Goal: Task Accomplishment & Management: Use online tool/utility

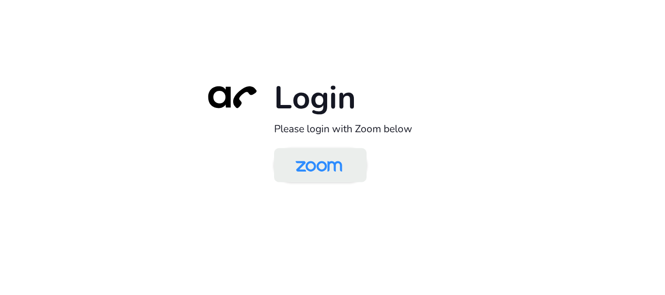
click at [317, 174] on img at bounding box center [318, 166] width 67 height 32
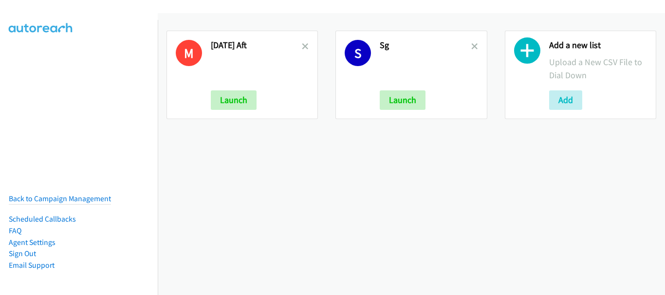
click at [307, 49] on div "M [DATE] Aft Launch" at bounding box center [241, 75] width 151 height 89
click at [305, 49] on icon at bounding box center [305, 47] width 7 height 7
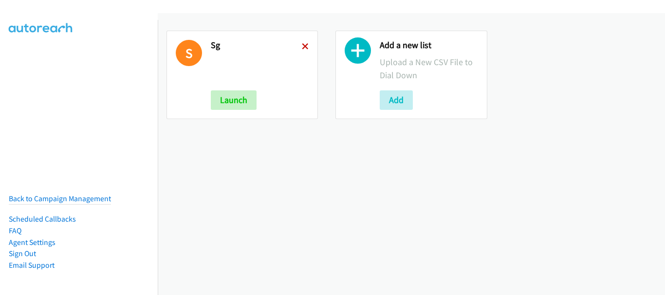
drag, startPoint x: 0, startPoint y: 0, endPoint x: 304, endPoint y: 49, distance: 307.9
click at [304, 49] on icon at bounding box center [305, 47] width 7 height 7
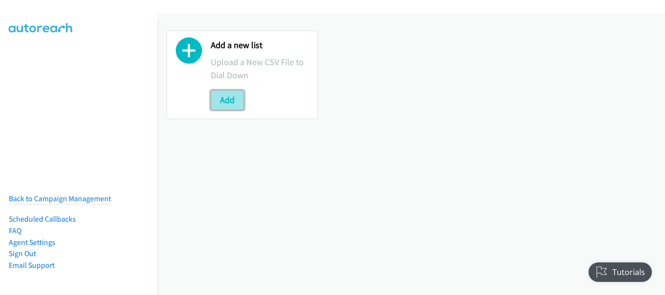
click at [235, 102] on button "Add" at bounding box center [227, 99] width 33 height 19
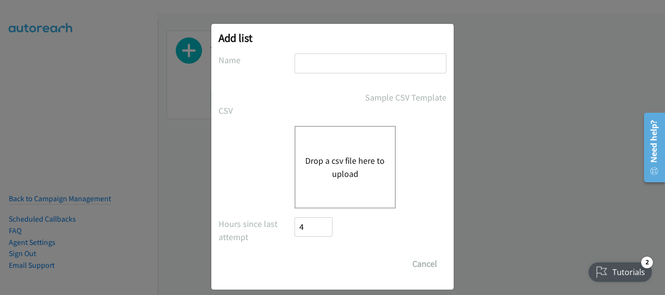
click at [363, 70] on input "text" at bounding box center [370, 64] width 152 height 20
click at [327, 66] on input "text" at bounding box center [370, 64] width 152 height 20
click at [421, 261] on button "Cancel" at bounding box center [424, 263] width 43 height 19
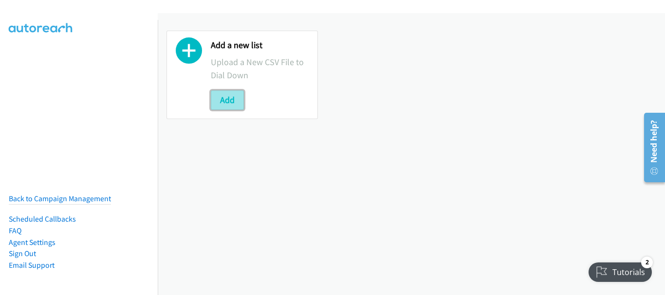
click at [232, 101] on button "Add" at bounding box center [227, 99] width 33 height 19
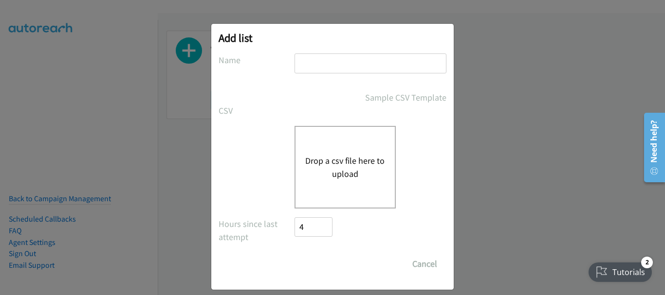
click at [308, 71] on input "text" at bounding box center [370, 64] width 152 height 20
type input "SG"
click at [309, 163] on button "Drop a csv file here to upload" at bounding box center [345, 167] width 80 height 26
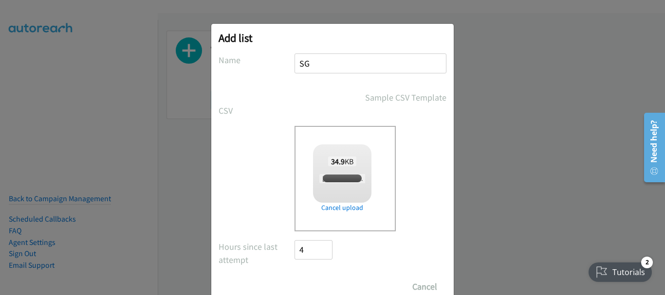
checkbox input "true"
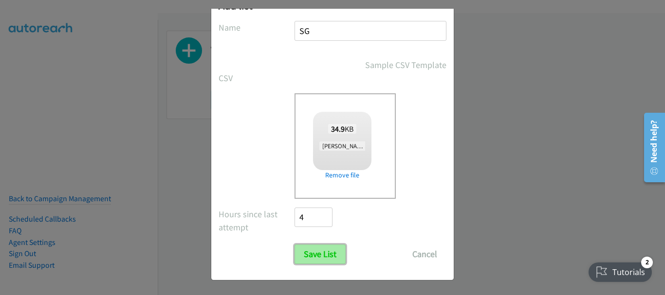
click at [314, 259] on input "Save List" at bounding box center [319, 254] width 51 height 19
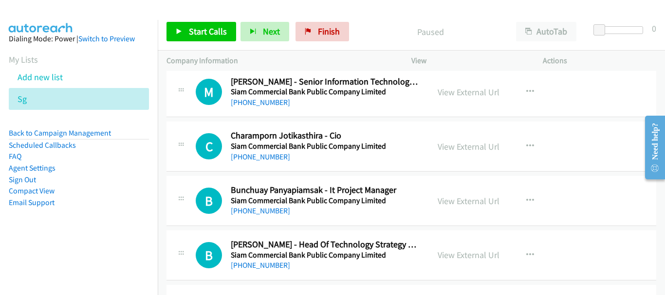
scroll to position [8546, 0]
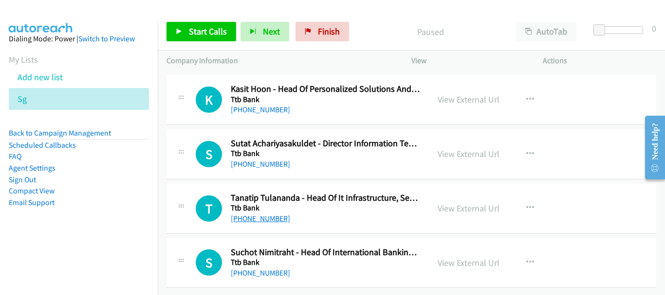
click at [267, 214] on link "[PHONE_NUMBER]" at bounding box center [260, 218] width 59 height 9
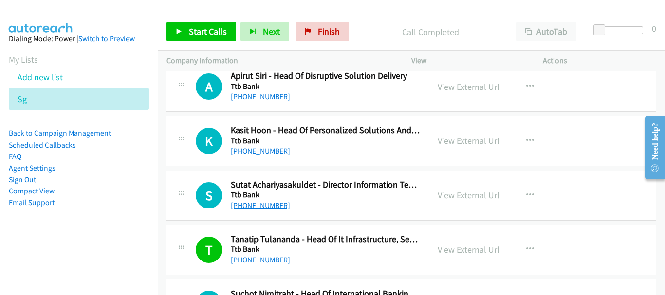
click at [254, 203] on link "[PHONE_NUMBER]" at bounding box center [260, 205] width 59 height 9
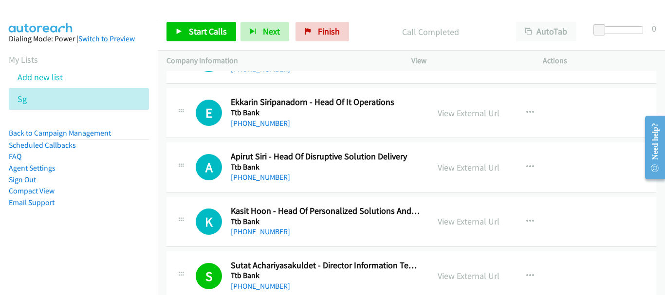
scroll to position [8351, 0]
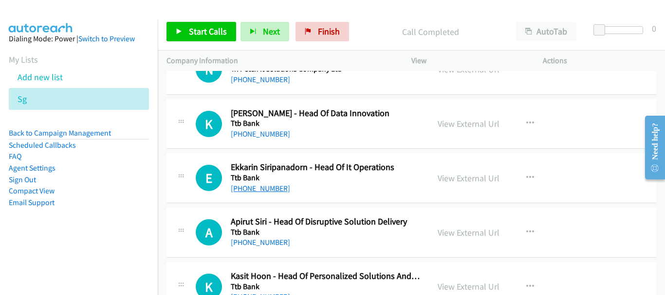
click at [277, 188] on link "[PHONE_NUMBER]" at bounding box center [260, 188] width 59 height 9
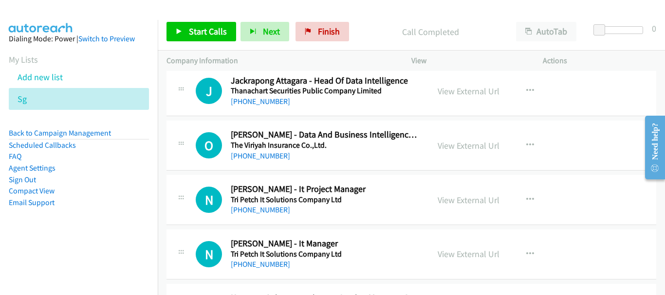
scroll to position [8108, 0]
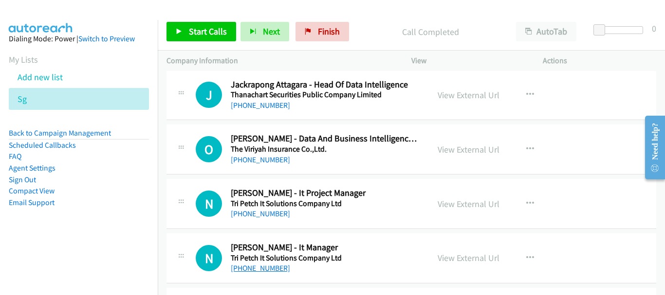
click at [259, 270] on link "[PHONE_NUMBER]" at bounding box center [260, 268] width 59 height 9
click at [268, 217] on link "[PHONE_NUMBER]" at bounding box center [260, 213] width 59 height 9
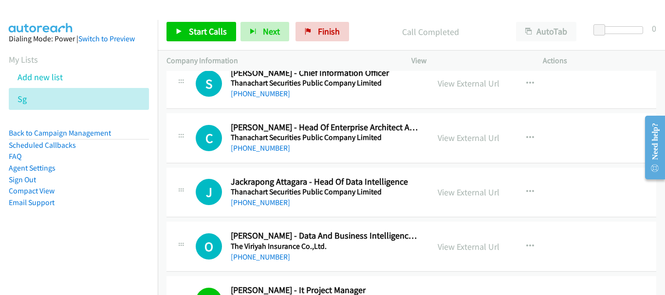
scroll to position [7914, 0]
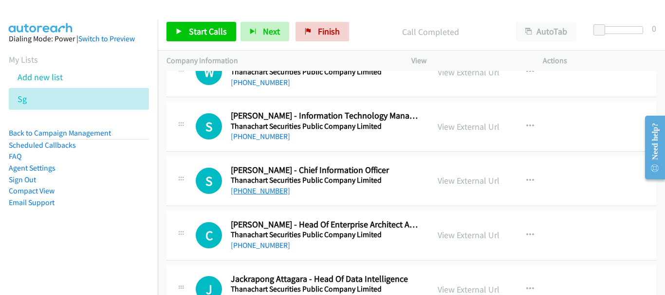
click at [263, 188] on link "[PHONE_NUMBER]" at bounding box center [260, 190] width 59 height 9
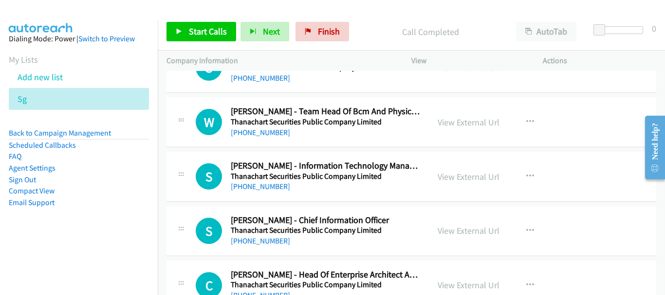
scroll to position [7816, 0]
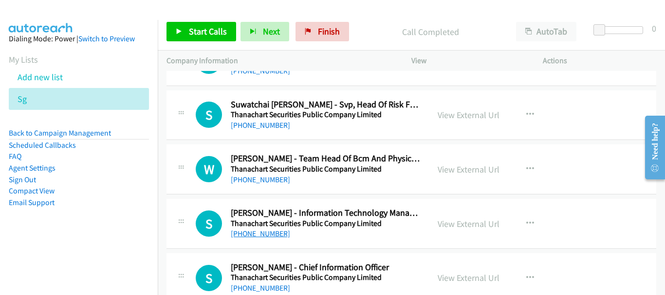
click at [267, 234] on link "[PHONE_NUMBER]" at bounding box center [260, 233] width 59 height 9
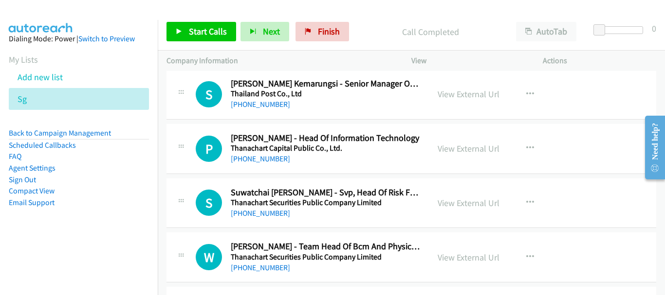
scroll to position [7719, 0]
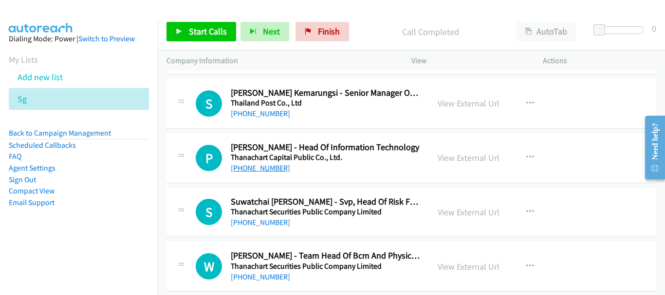
click at [271, 170] on link "[PHONE_NUMBER]" at bounding box center [260, 167] width 59 height 9
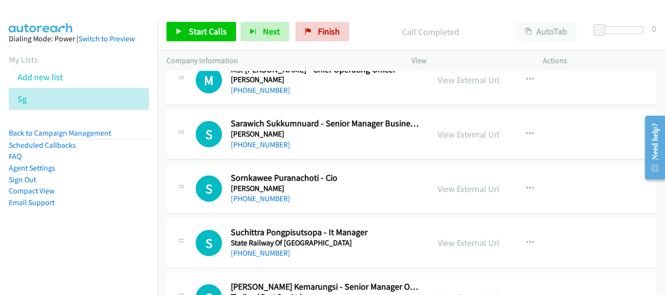
scroll to position [7524, 0]
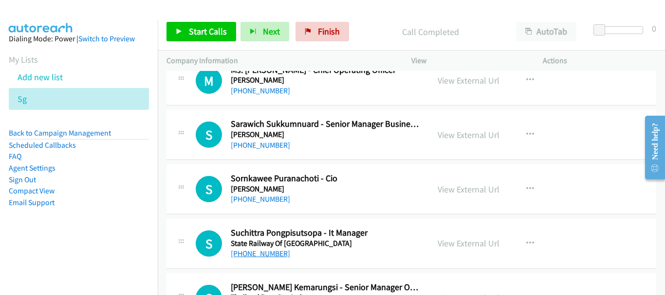
click at [278, 254] on link "[PHONE_NUMBER]" at bounding box center [260, 253] width 59 height 9
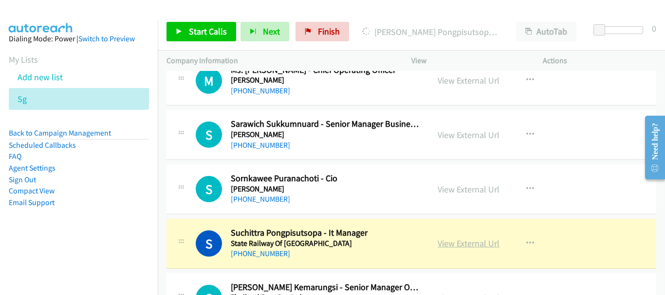
click at [481, 244] on link "View External Url" at bounding box center [468, 243] width 62 height 11
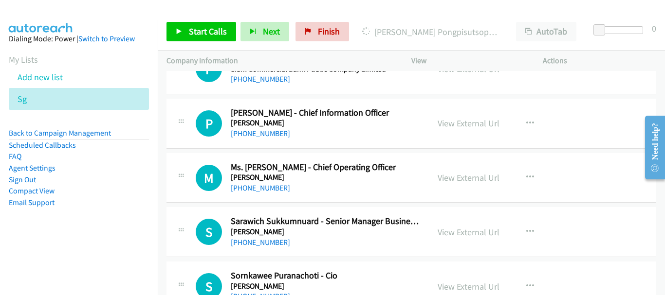
scroll to position [7476, 0]
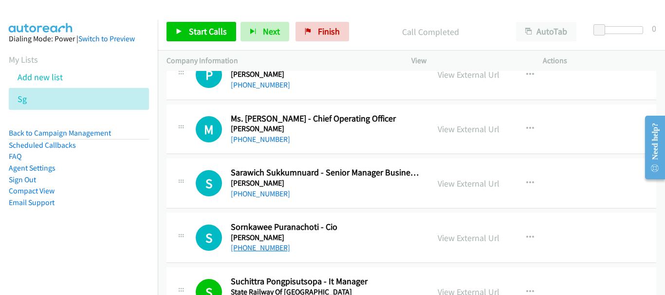
click at [267, 250] on link "[PHONE_NUMBER]" at bounding box center [260, 247] width 59 height 9
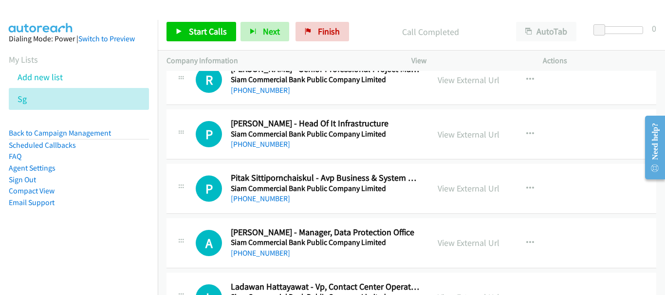
scroll to position [6649, 0]
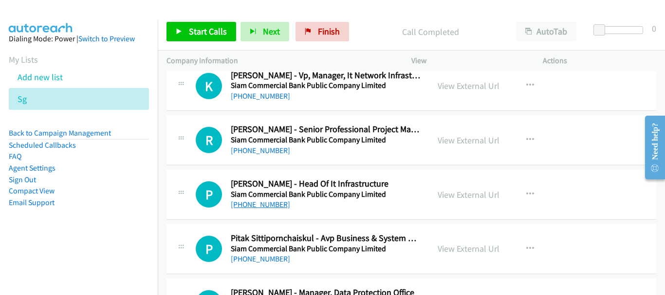
click at [267, 204] on link "[PHONE_NUMBER]" at bounding box center [260, 204] width 59 height 9
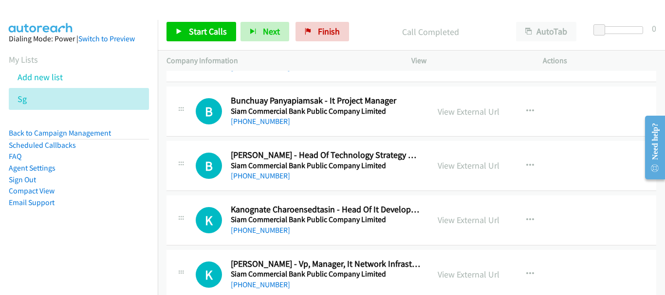
scroll to position [6454, 0]
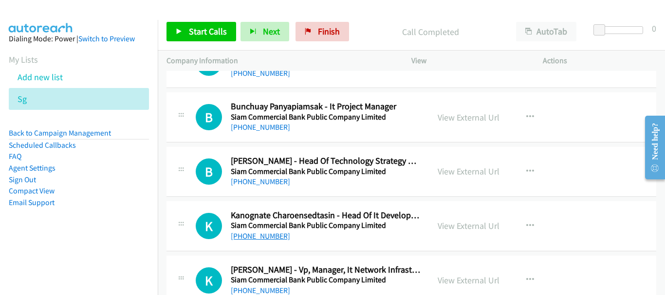
click at [264, 237] on link "[PHONE_NUMBER]" at bounding box center [260, 236] width 59 height 9
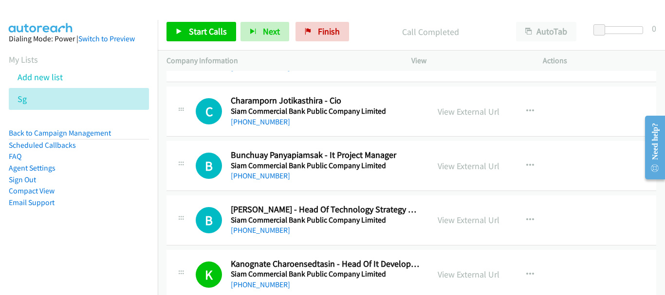
click at [248, 235] on div "[PHONE_NUMBER]" at bounding box center [325, 231] width 189 height 12
click at [248, 230] on link "[PHONE_NUMBER]" at bounding box center [260, 230] width 59 height 9
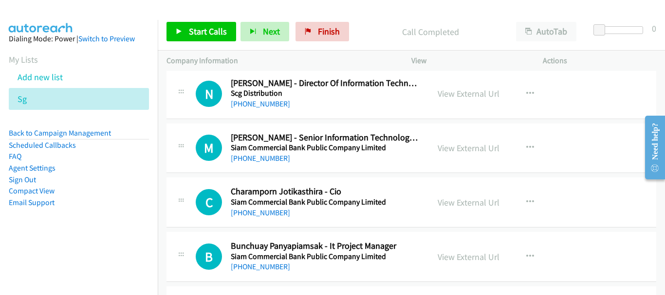
scroll to position [6308, 0]
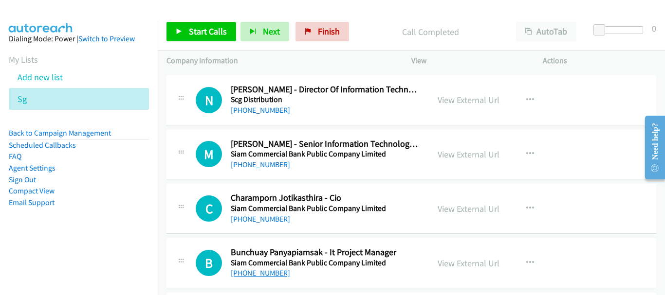
click at [256, 272] on link "[PHONE_NUMBER]" at bounding box center [260, 273] width 59 height 9
click at [268, 219] on link "[PHONE_NUMBER]" at bounding box center [260, 219] width 59 height 9
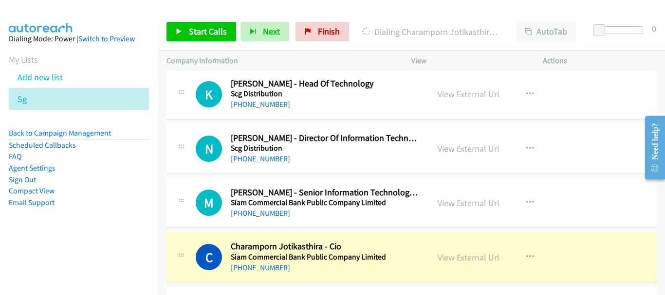
scroll to position [6211, 0]
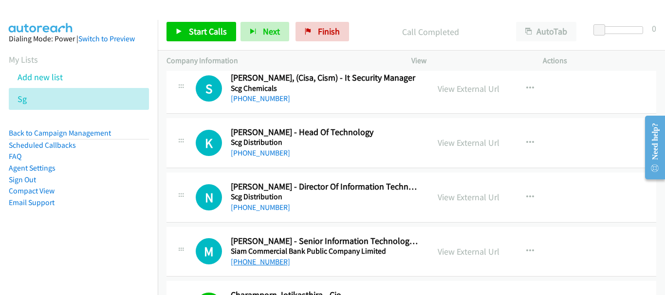
click at [263, 262] on link "[PHONE_NUMBER]" at bounding box center [260, 261] width 59 height 9
click at [270, 210] on link "[PHONE_NUMBER]" at bounding box center [260, 207] width 59 height 9
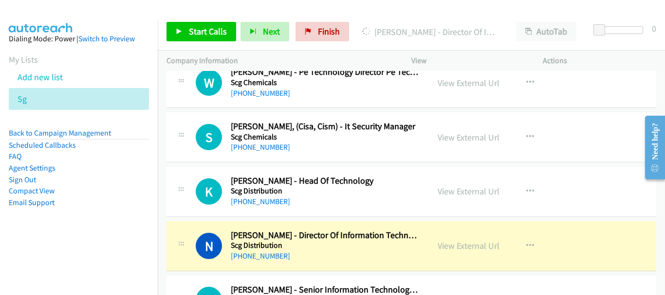
scroll to position [6113, 0]
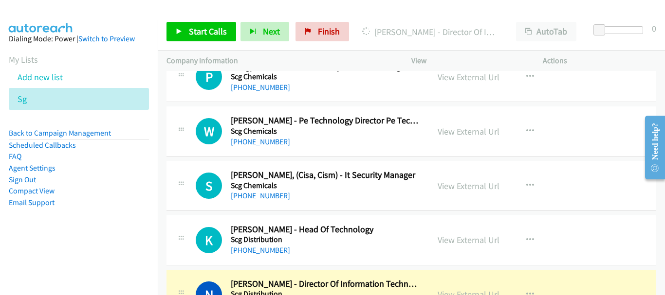
click at [338, 207] on div "S Callback Scheduled [PERSON_NAME], (Cisa, Cism) - It Security Manager Scg Chem…" at bounding box center [410, 186] width 489 height 50
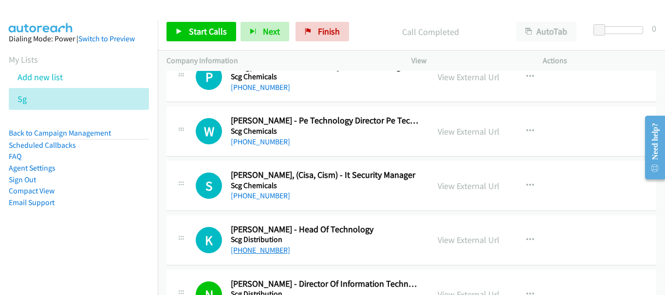
click at [275, 252] on link "[PHONE_NUMBER]" at bounding box center [260, 250] width 59 height 9
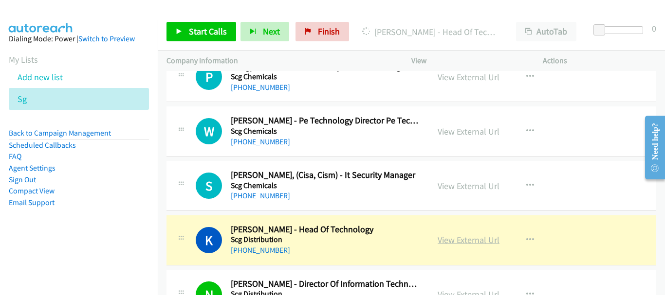
click at [453, 240] on link "View External Url" at bounding box center [468, 239] width 62 height 11
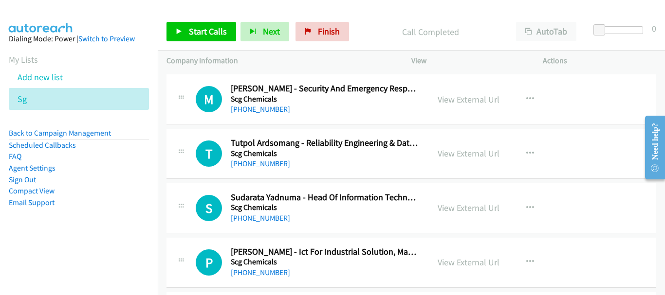
scroll to position [5870, 0]
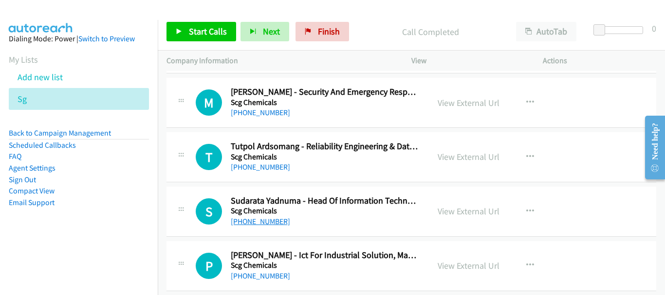
click at [261, 221] on link "[PHONE_NUMBER]" at bounding box center [260, 221] width 59 height 9
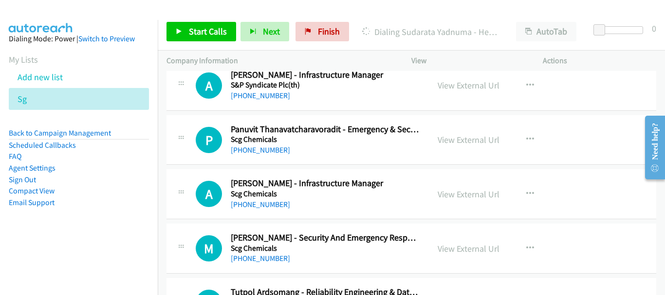
scroll to position [5676, 0]
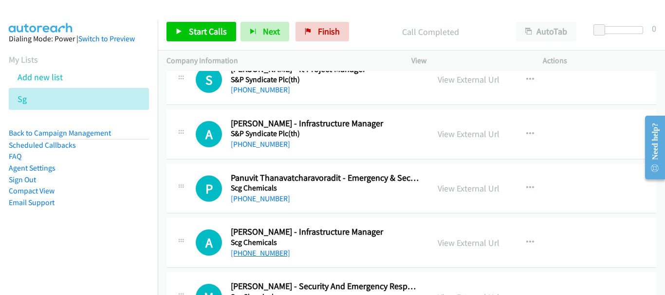
click at [257, 256] on link "[PHONE_NUMBER]" at bounding box center [260, 253] width 59 height 9
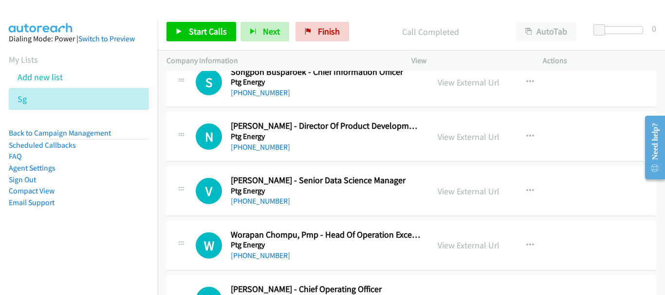
scroll to position [5140, 0]
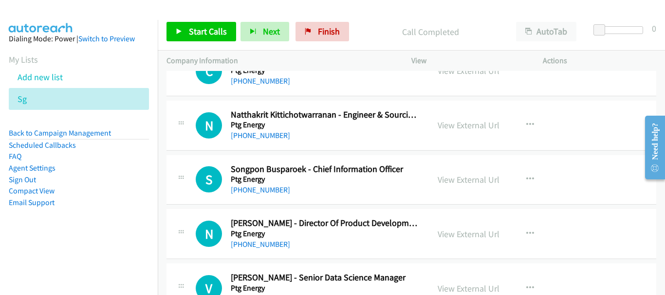
click at [270, 195] on div "[PHONE_NUMBER]" at bounding box center [325, 190] width 189 height 12
click at [266, 192] on link "[PHONE_NUMBER]" at bounding box center [260, 189] width 59 height 9
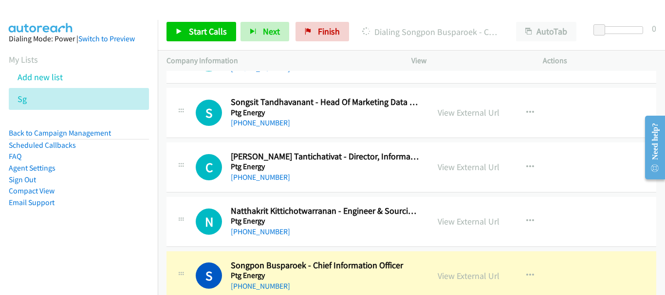
scroll to position [5043, 0]
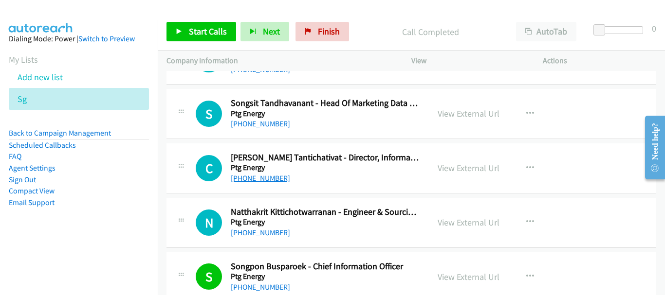
click at [246, 174] on link "[PHONE_NUMBER]" at bounding box center [260, 178] width 59 height 9
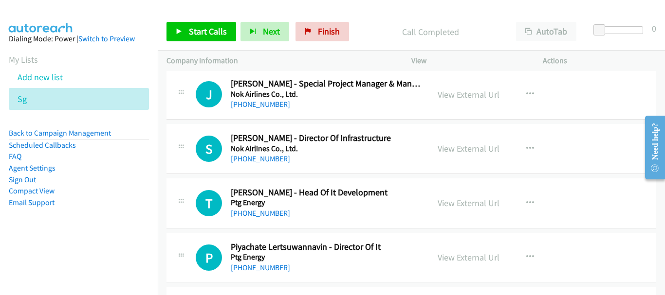
scroll to position [4751, 0]
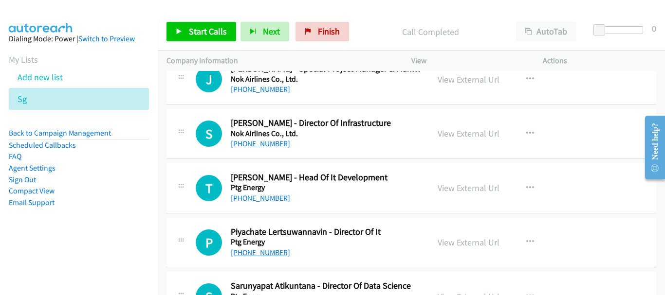
click at [242, 251] on link "[PHONE_NUMBER]" at bounding box center [260, 252] width 59 height 9
click at [243, 195] on link "[PHONE_NUMBER]" at bounding box center [260, 198] width 59 height 9
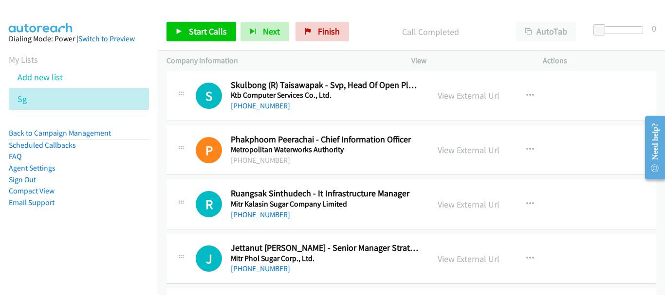
scroll to position [3973, 0]
click at [252, 217] on link "[PHONE_NUMBER]" at bounding box center [260, 215] width 59 height 9
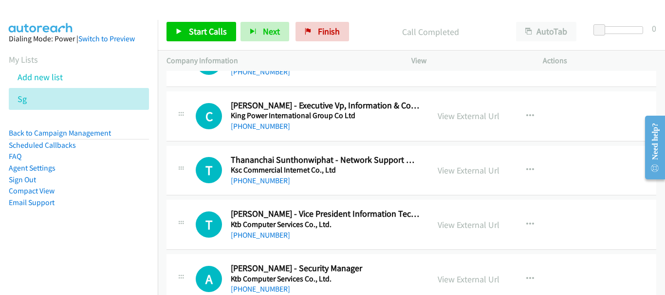
scroll to position [3632, 0]
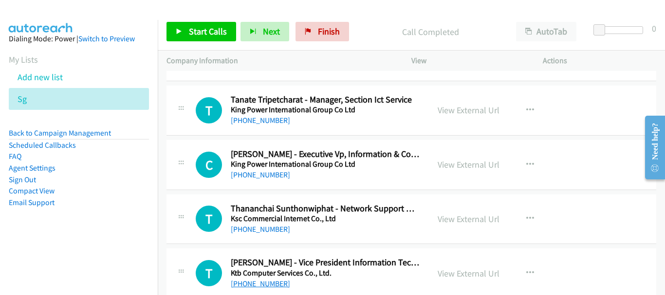
click at [264, 283] on link "[PHONE_NUMBER]" at bounding box center [260, 283] width 59 height 9
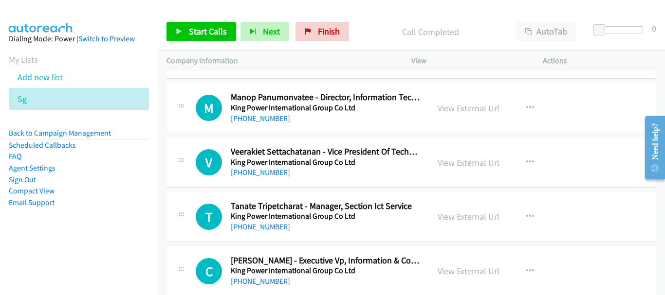
scroll to position [3535, 0]
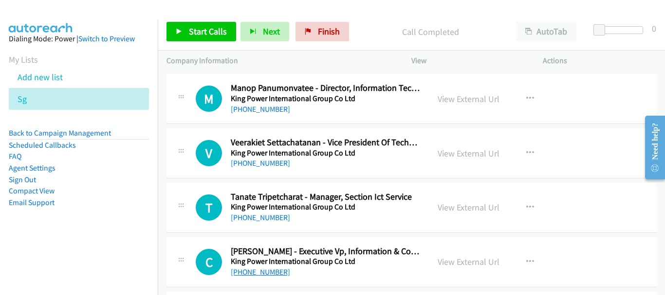
click at [270, 271] on link "[PHONE_NUMBER]" at bounding box center [260, 272] width 59 height 9
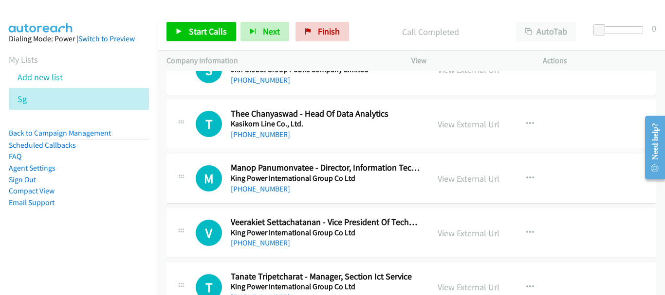
scroll to position [3438, 0]
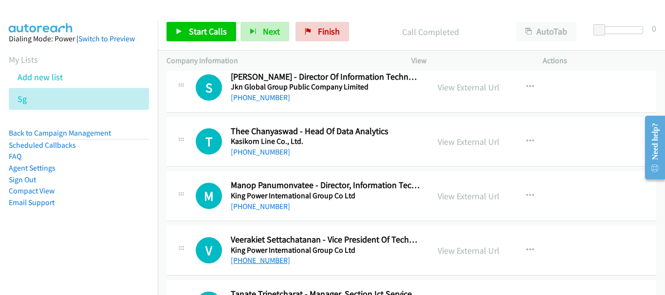
click at [256, 261] on link "[PHONE_NUMBER]" at bounding box center [260, 260] width 59 height 9
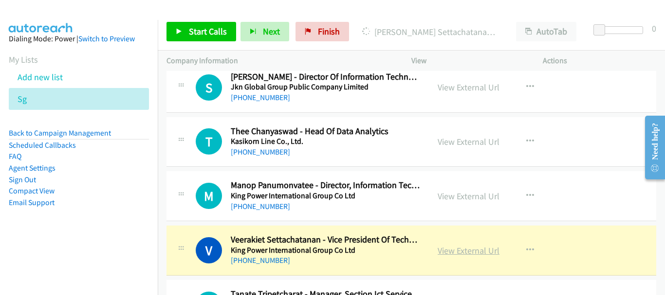
click at [446, 249] on link "View External Url" at bounding box center [468, 250] width 62 height 11
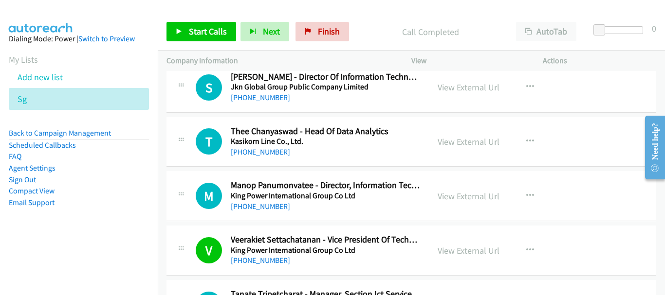
click at [268, 212] on div "[PHONE_NUMBER]" at bounding box center [325, 207] width 189 height 12
click at [267, 205] on link "[PHONE_NUMBER]" at bounding box center [260, 206] width 59 height 9
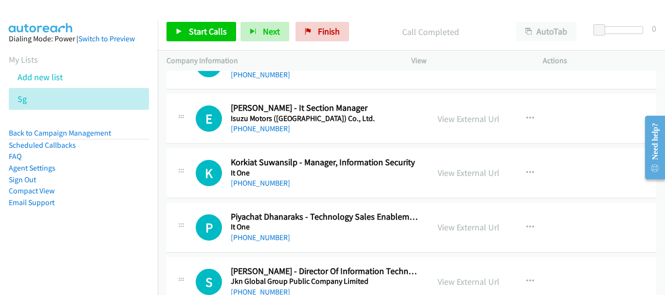
scroll to position [3292, 0]
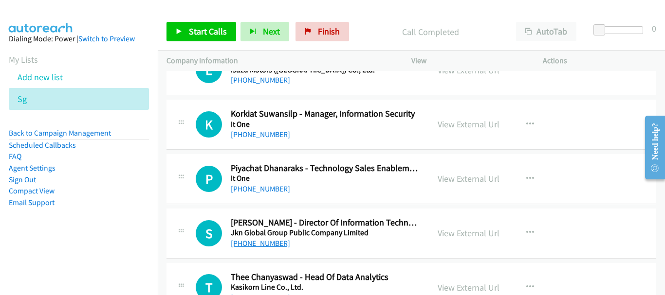
click at [273, 246] on link "[PHONE_NUMBER]" at bounding box center [260, 243] width 59 height 9
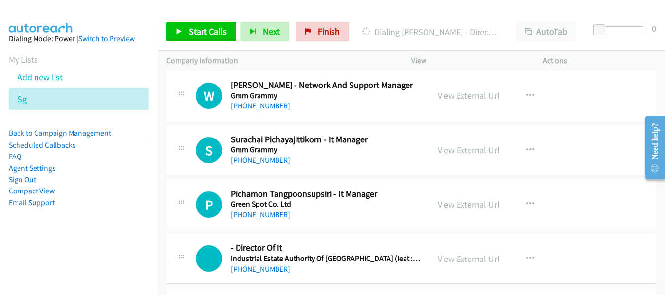
scroll to position [3000, 0]
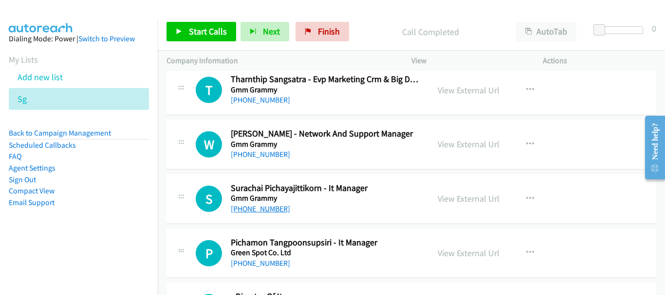
click at [273, 213] on link "[PHONE_NUMBER]" at bounding box center [260, 208] width 59 height 9
click at [268, 261] on link "[PHONE_NUMBER]" at bounding box center [260, 263] width 59 height 9
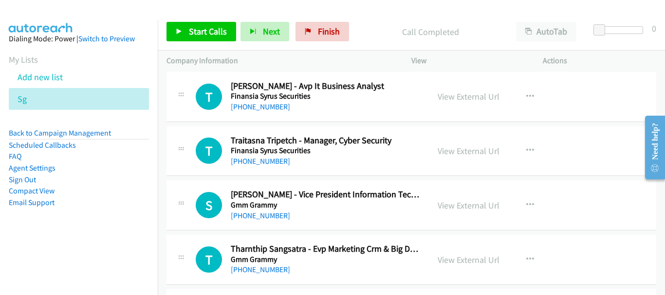
scroll to position [2805, 0]
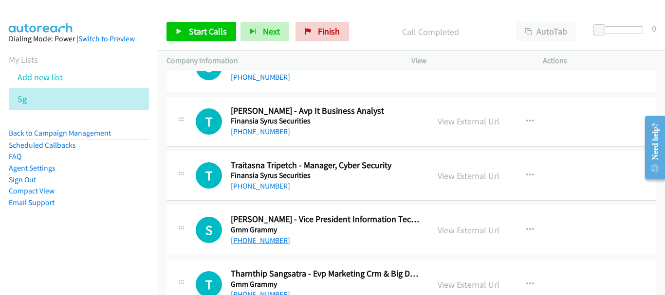
click at [266, 240] on link "[PHONE_NUMBER]" at bounding box center [260, 240] width 59 height 9
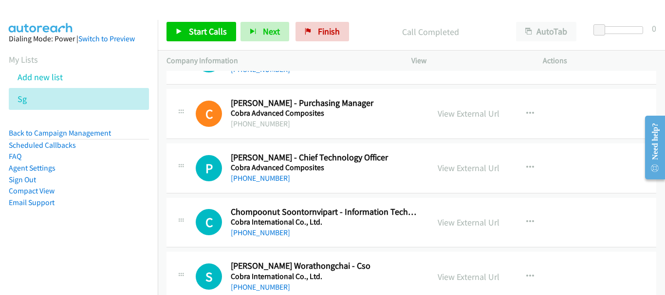
scroll to position [2465, 0]
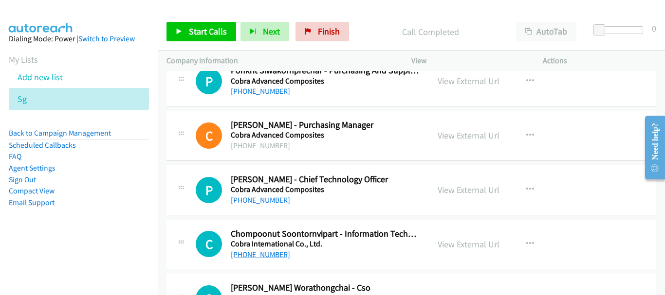
click at [246, 253] on link "[PHONE_NUMBER]" at bounding box center [260, 254] width 59 height 9
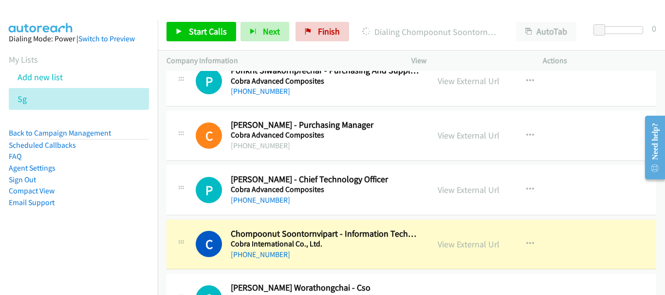
click at [443, 252] on div "View External Url View External Url Schedule/Manage Callback Start Calls Here R…" at bounding box center [499, 245] width 140 height 32
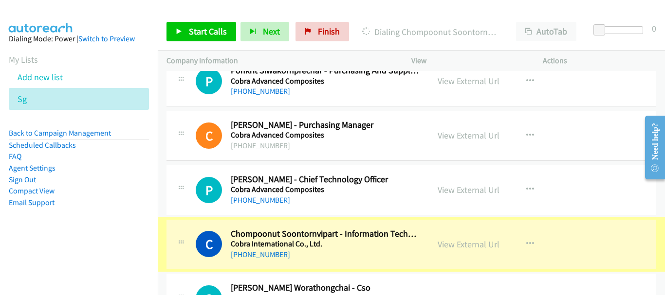
click at [444, 246] on link "View External Url" at bounding box center [468, 244] width 62 height 11
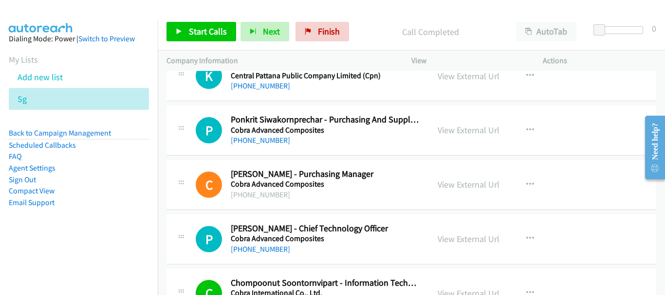
scroll to position [2416, 0]
click at [270, 247] on link "[PHONE_NUMBER]" at bounding box center [260, 248] width 59 height 9
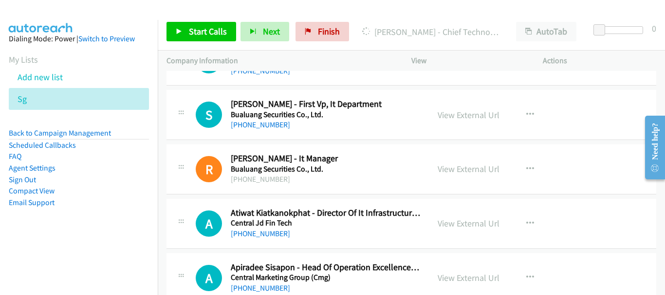
scroll to position [2056, 0]
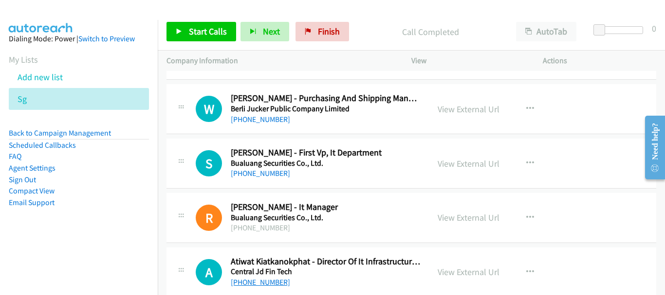
click at [279, 281] on link "[PHONE_NUMBER]" at bounding box center [260, 282] width 59 height 9
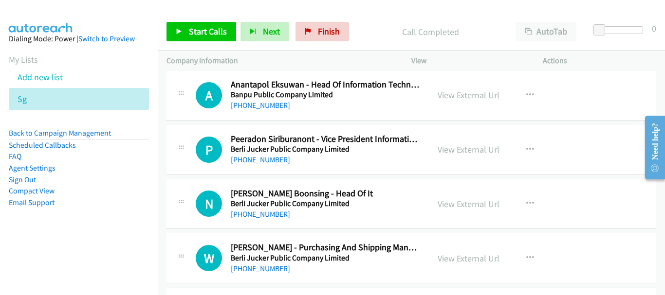
scroll to position [1959, 0]
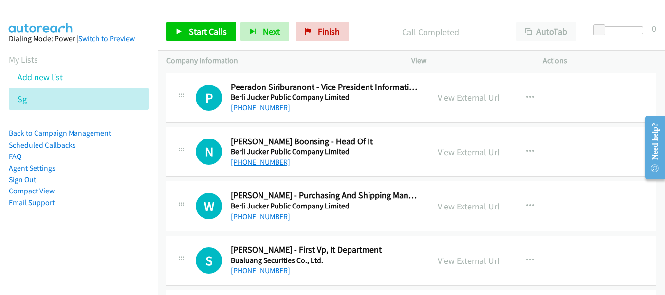
click at [275, 165] on link "[PHONE_NUMBER]" at bounding box center [260, 162] width 59 height 9
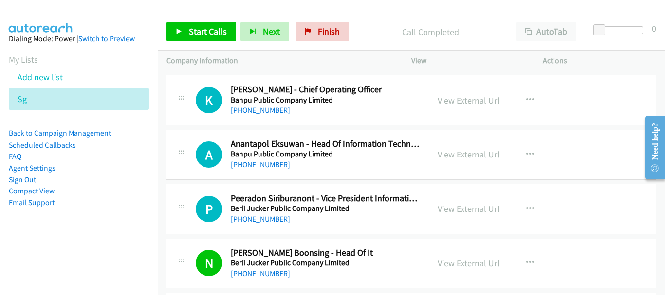
scroll to position [1861, 0]
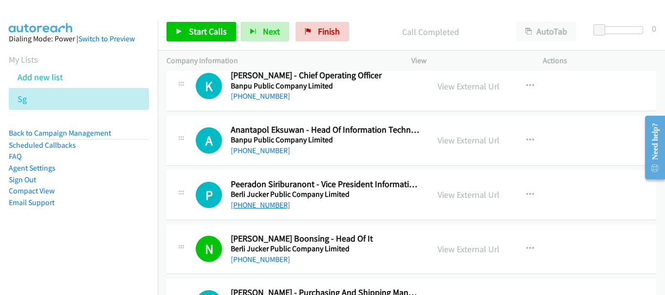
click at [268, 204] on link "[PHONE_NUMBER]" at bounding box center [260, 204] width 59 height 9
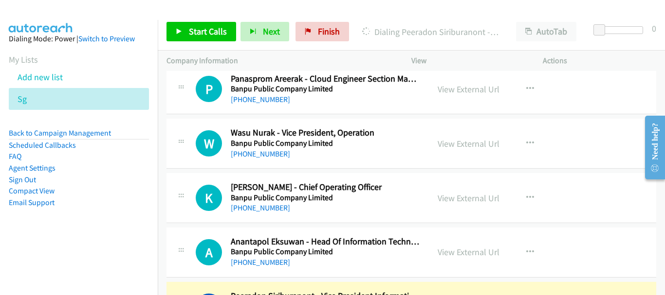
scroll to position [1764, 0]
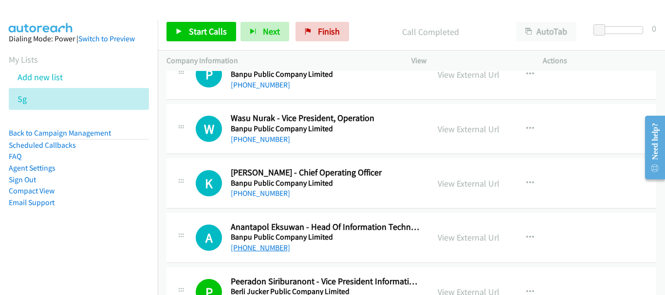
click at [271, 251] on link "[PHONE_NUMBER]" at bounding box center [260, 247] width 59 height 9
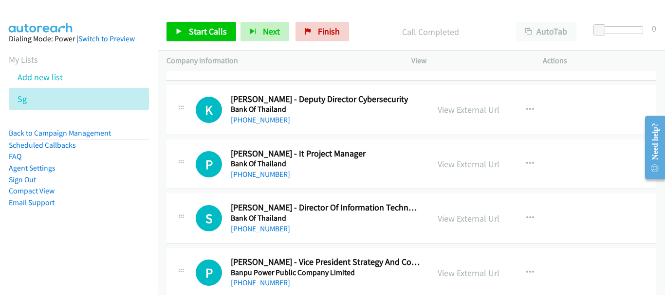
scroll to position [1326, 0]
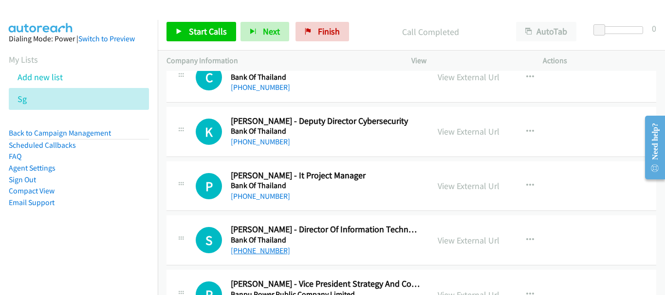
click at [269, 248] on link "[PHONE_NUMBER]" at bounding box center [260, 250] width 59 height 9
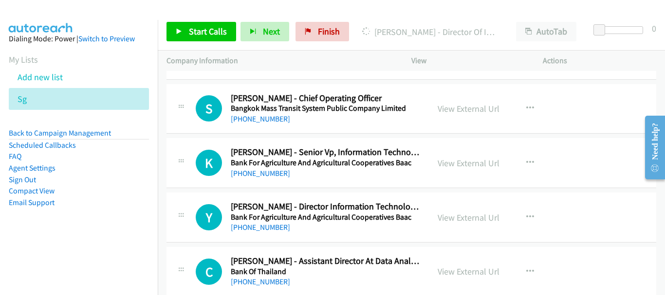
scroll to position [1083, 0]
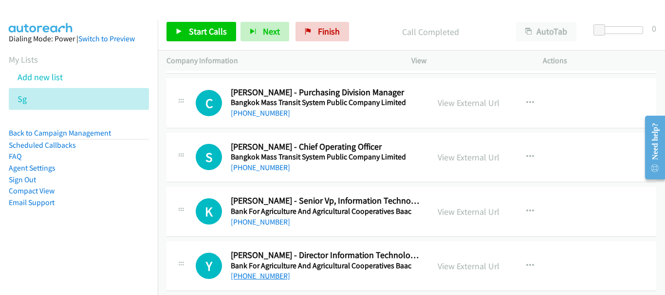
click at [265, 273] on link "[PHONE_NUMBER]" at bounding box center [260, 275] width 59 height 9
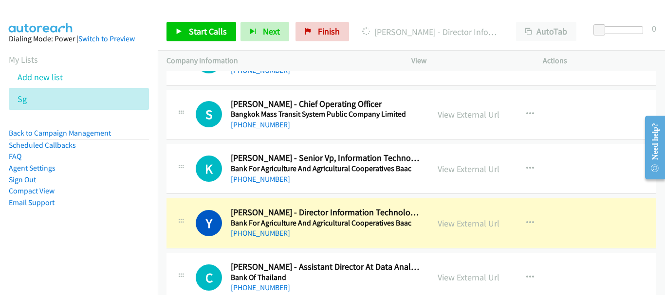
scroll to position [1132, 0]
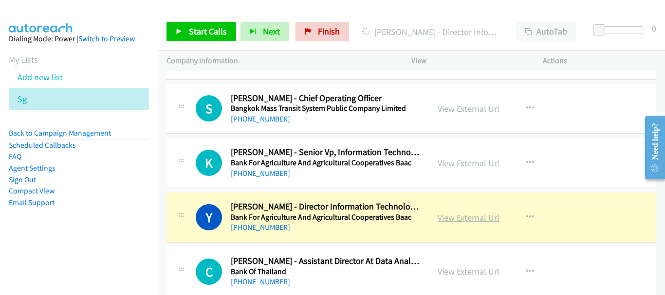
click at [477, 218] on link "View External Url" at bounding box center [468, 217] width 62 height 11
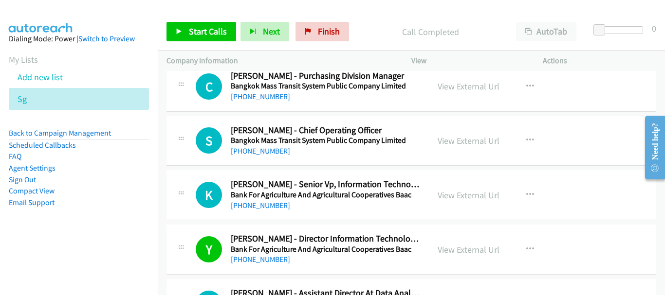
scroll to position [1083, 0]
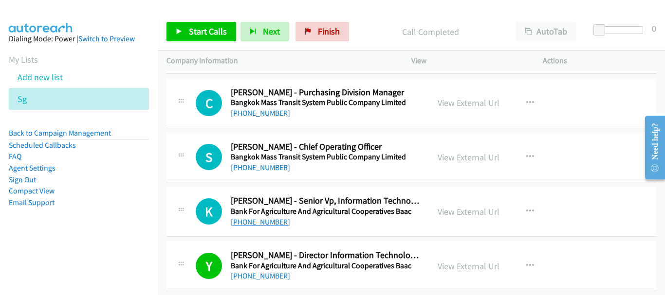
click at [274, 225] on link "[PHONE_NUMBER]" at bounding box center [260, 221] width 59 height 9
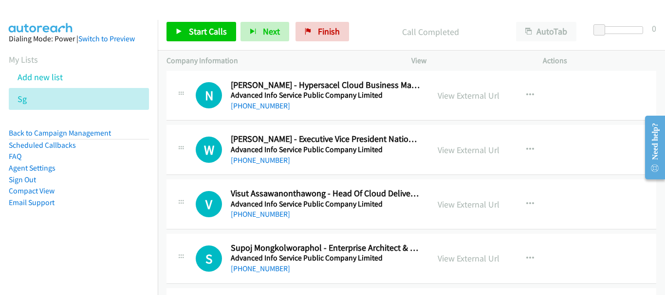
scroll to position [0, 0]
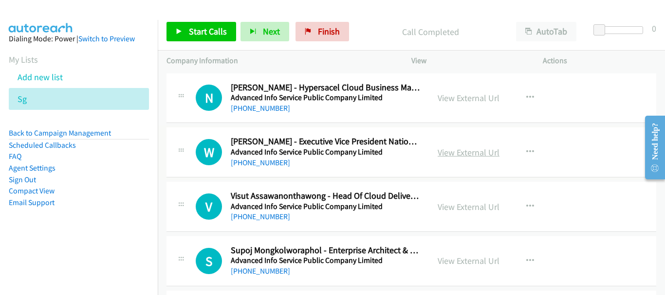
click at [444, 151] on link "View External Url" at bounding box center [468, 152] width 62 height 11
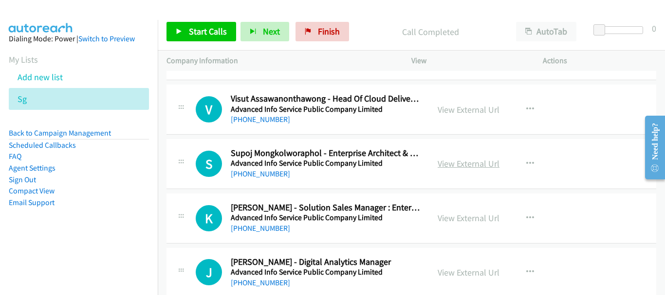
click at [461, 159] on link "View External Url" at bounding box center [468, 163] width 62 height 11
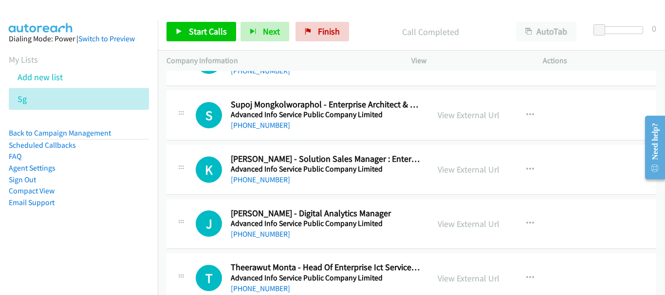
scroll to position [243, 0]
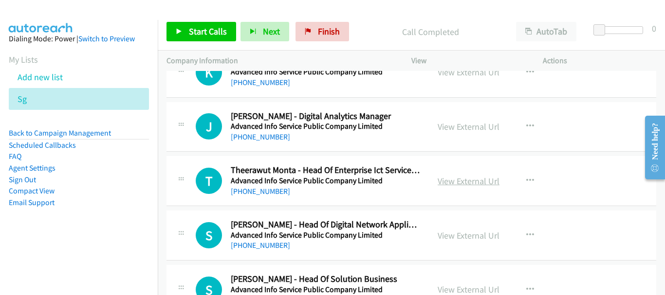
click at [453, 182] on link "View External Url" at bounding box center [468, 181] width 62 height 11
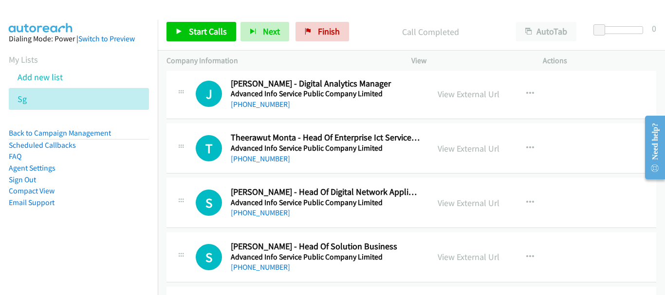
scroll to position [292, 0]
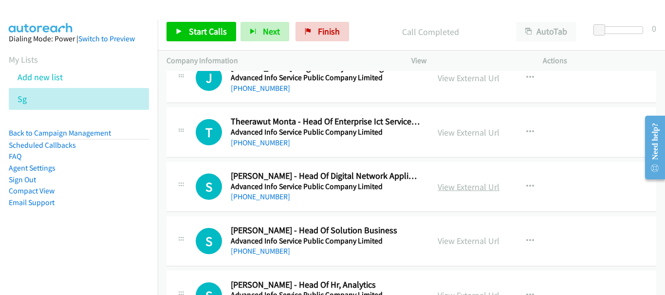
click at [448, 187] on link "View External Url" at bounding box center [468, 186] width 62 height 11
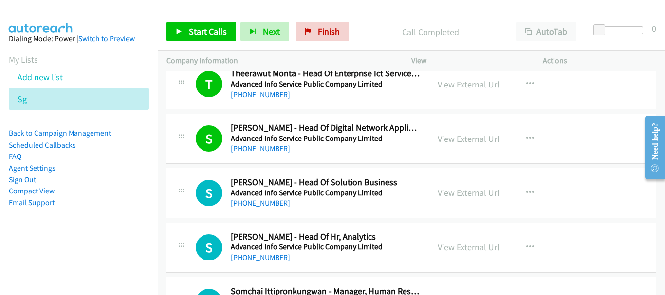
scroll to position [341, 0]
click at [459, 194] on link "View External Url" at bounding box center [468, 192] width 62 height 11
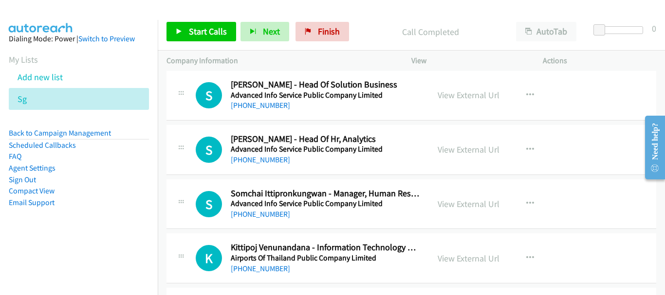
scroll to position [487, 0]
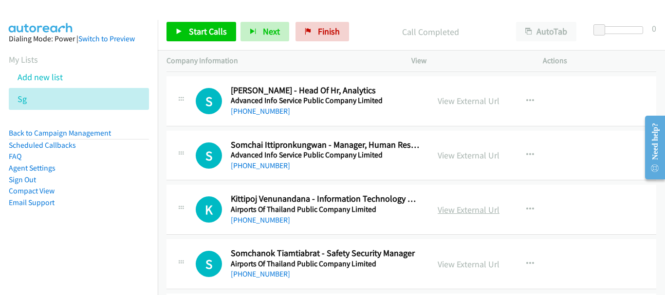
click at [462, 205] on link "View External Url" at bounding box center [468, 209] width 62 height 11
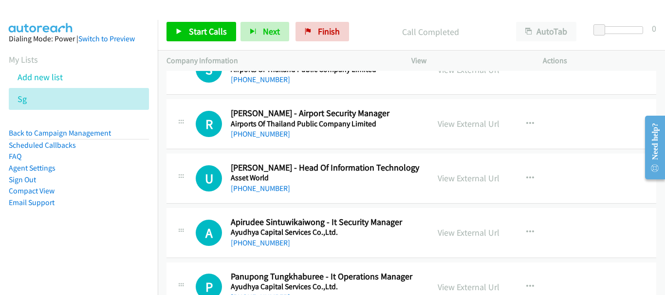
scroll to position [730, 0]
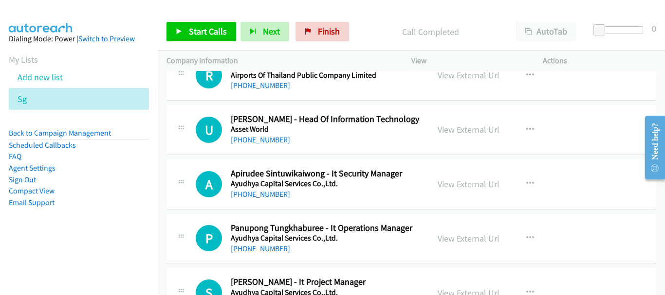
click at [265, 247] on link "[PHONE_NUMBER]" at bounding box center [260, 248] width 59 height 9
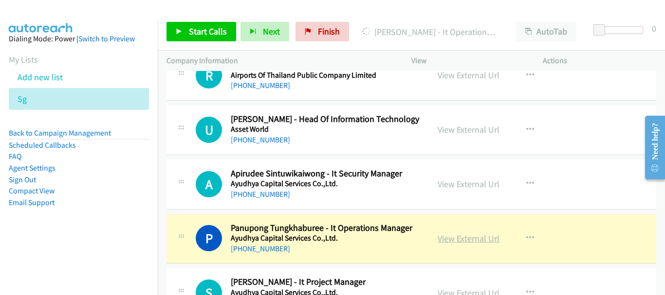
click at [459, 234] on link "View External Url" at bounding box center [468, 238] width 62 height 11
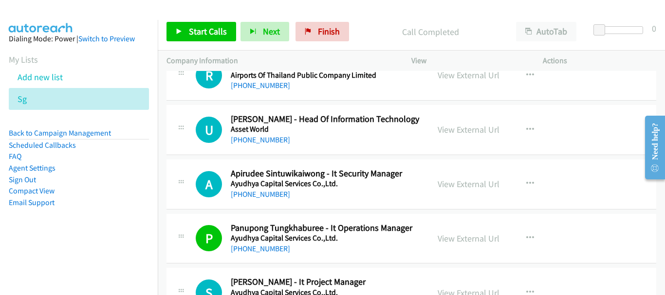
scroll to position [827, 0]
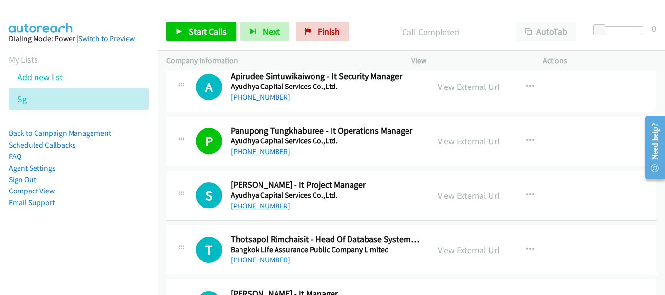
click at [272, 204] on link "[PHONE_NUMBER]" at bounding box center [260, 205] width 59 height 9
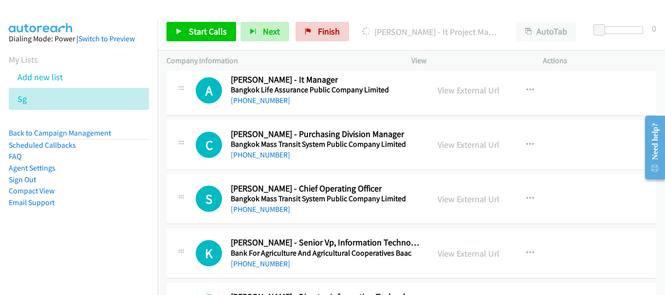
scroll to position [992, 0]
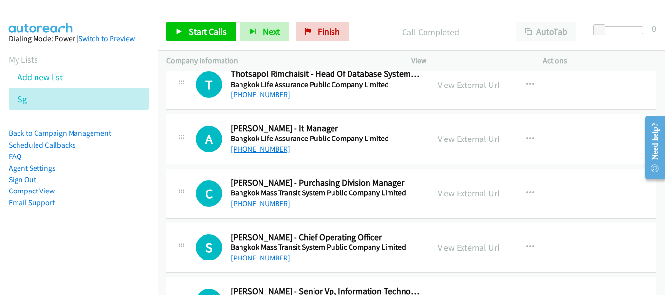
click at [249, 147] on link "[PHONE_NUMBER]" at bounding box center [260, 148] width 59 height 9
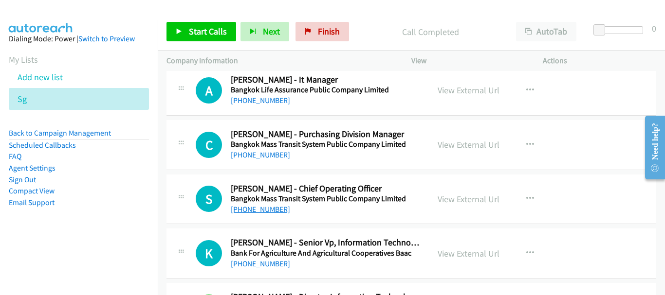
click at [269, 211] on link "[PHONE_NUMBER]" at bounding box center [260, 209] width 59 height 9
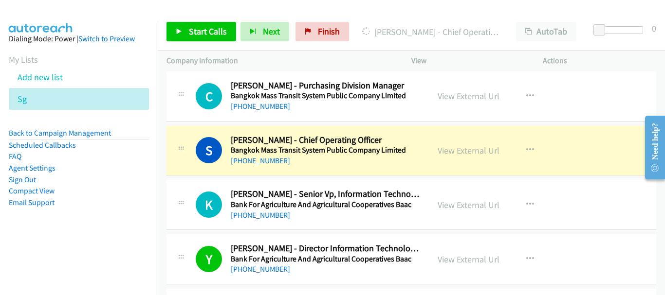
scroll to position [1138, 0]
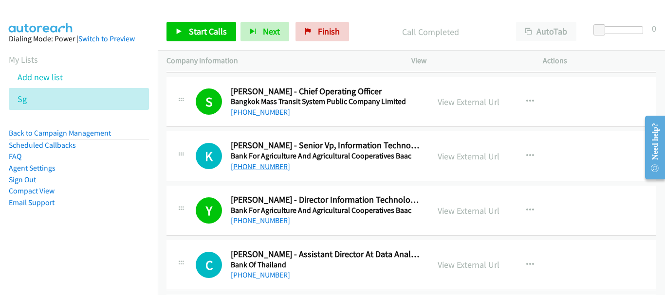
click at [270, 169] on link "[PHONE_NUMBER]" at bounding box center [260, 166] width 59 height 9
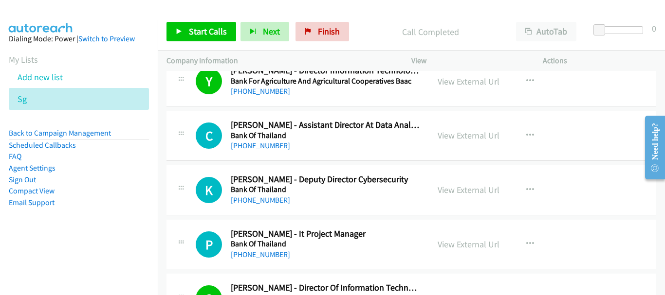
scroll to position [1284, 0]
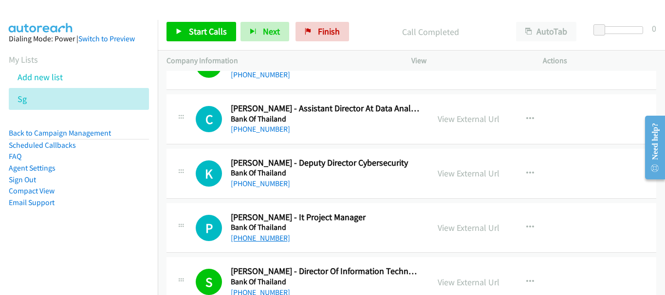
click at [253, 236] on link "[PHONE_NUMBER]" at bounding box center [260, 238] width 59 height 9
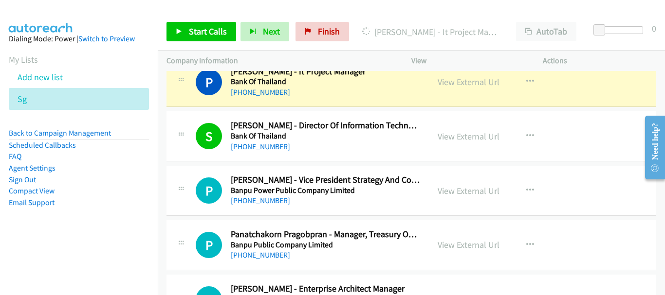
scroll to position [1479, 0]
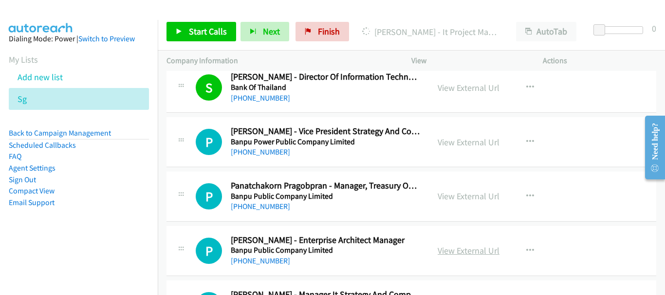
click at [457, 250] on link "View External Url" at bounding box center [468, 250] width 62 height 11
click at [489, 145] on link "View External Url" at bounding box center [468, 142] width 62 height 11
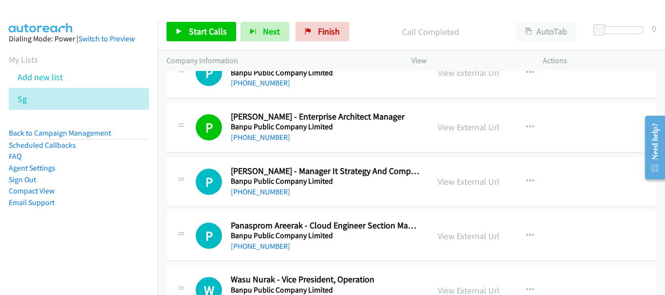
scroll to position [1625, 0]
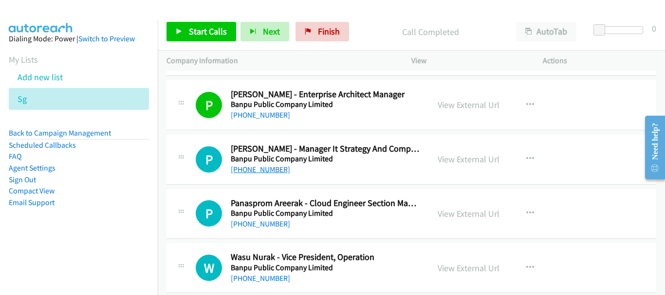
click at [263, 171] on link "[PHONE_NUMBER]" at bounding box center [260, 169] width 59 height 9
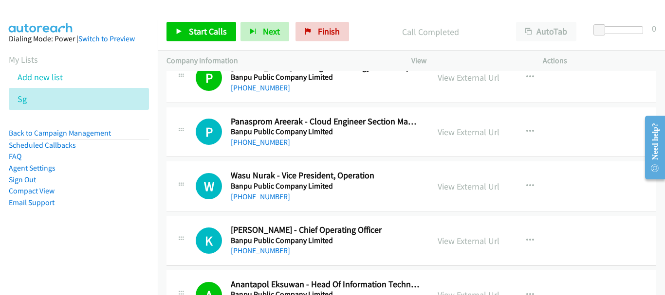
scroll to position [1722, 0]
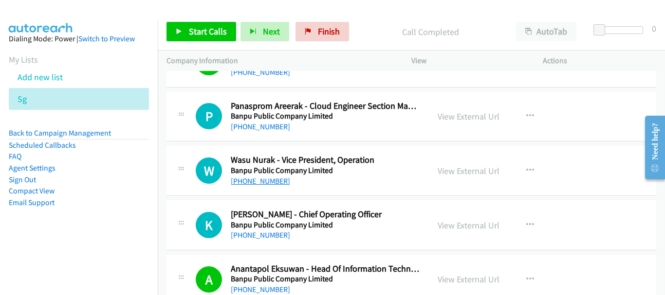
click at [268, 184] on link "[PHONE_NUMBER]" at bounding box center [260, 181] width 59 height 9
click at [273, 238] on link "[PHONE_NUMBER]" at bounding box center [260, 235] width 59 height 9
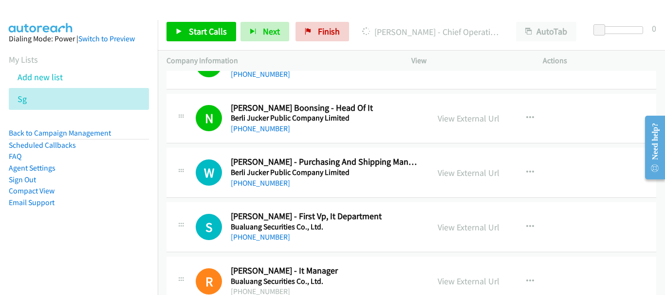
scroll to position [2014, 0]
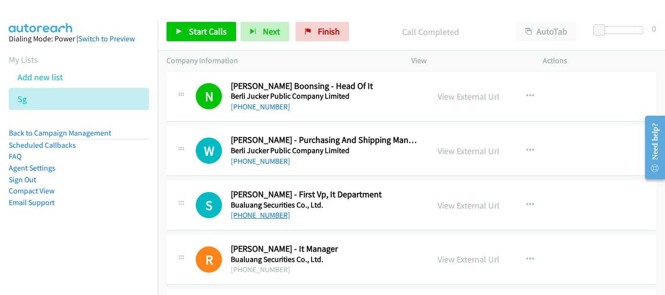
click at [275, 213] on link "[PHONE_NUMBER]" at bounding box center [260, 215] width 59 height 9
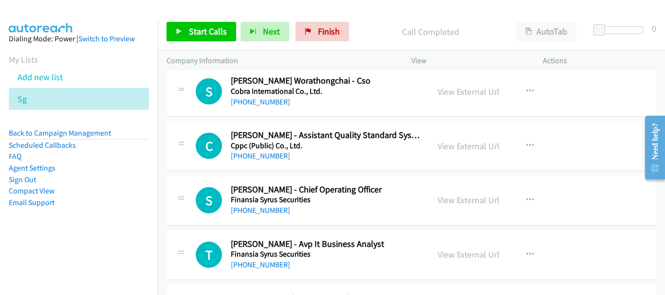
scroll to position [2695, 0]
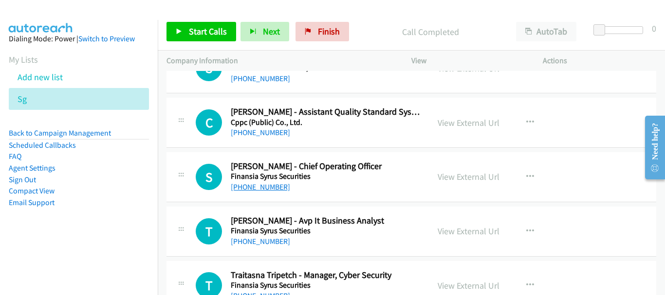
click at [278, 186] on link "[PHONE_NUMBER]" at bounding box center [260, 186] width 59 height 9
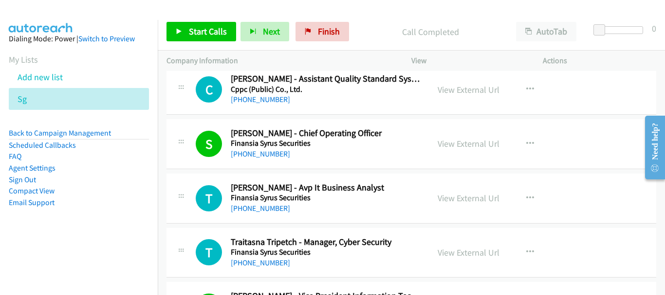
scroll to position [2744, 0]
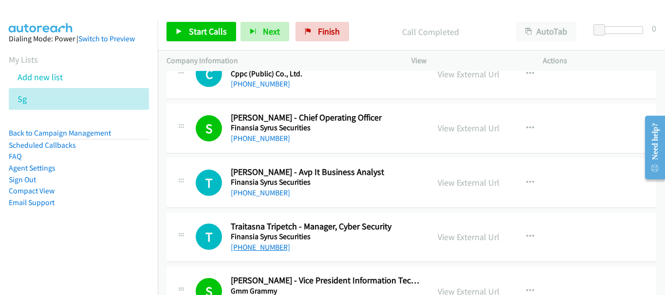
click at [267, 250] on link "[PHONE_NUMBER]" at bounding box center [260, 247] width 59 height 9
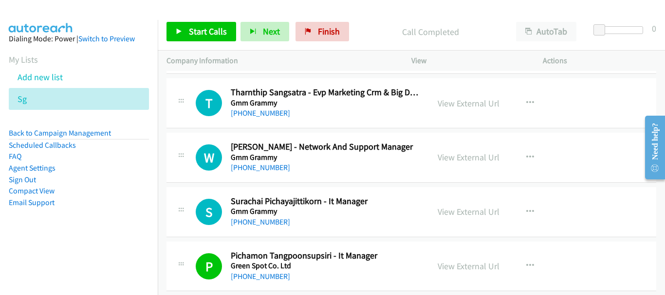
scroll to position [2987, 0]
click at [268, 220] on link "[PHONE_NUMBER]" at bounding box center [260, 221] width 59 height 9
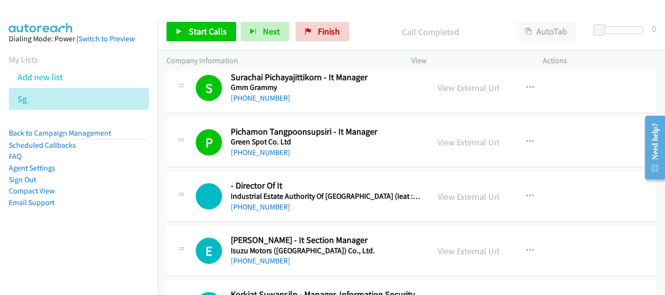
scroll to position [3133, 0]
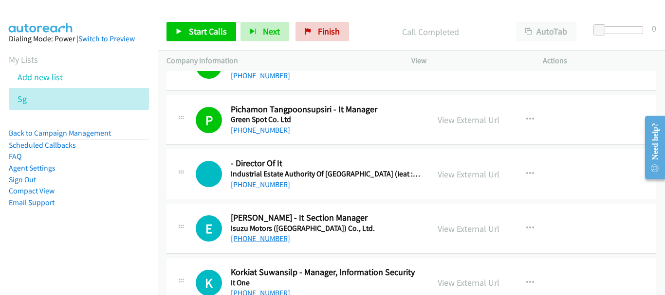
click at [272, 236] on link "[PHONE_NUMBER]" at bounding box center [260, 238] width 59 height 9
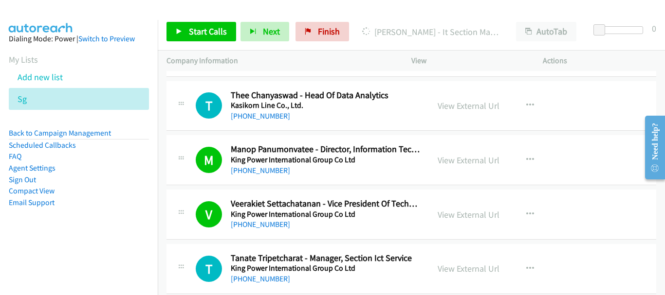
scroll to position [3522, 0]
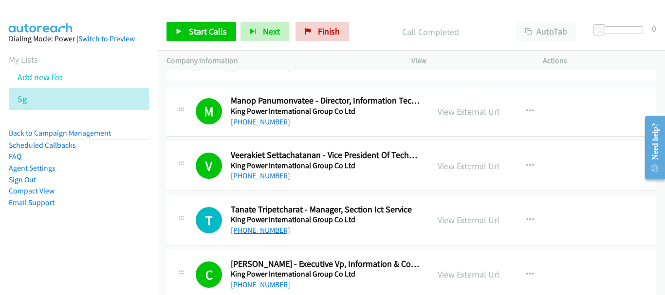
click at [267, 229] on link "[PHONE_NUMBER]" at bounding box center [260, 230] width 59 height 9
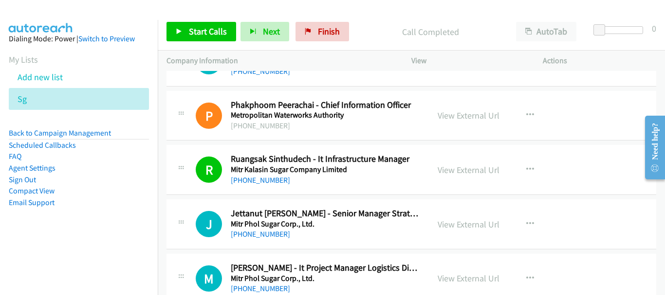
scroll to position [4009, 0]
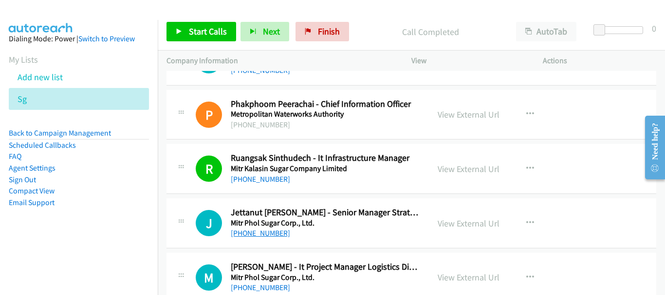
click at [269, 230] on link "[PHONE_NUMBER]" at bounding box center [260, 233] width 59 height 9
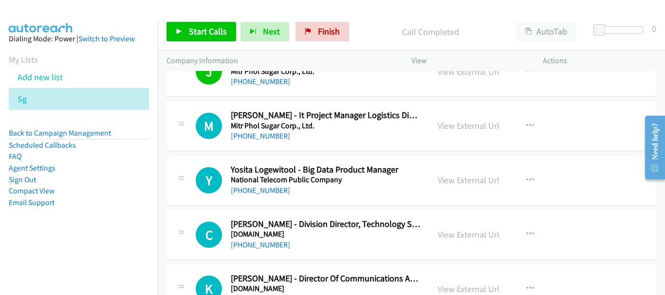
scroll to position [4203, 0]
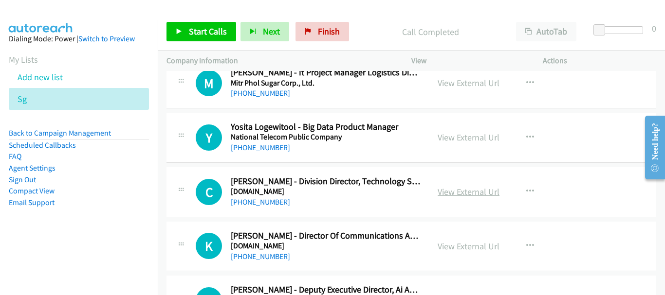
click at [487, 195] on link "View External Url" at bounding box center [468, 191] width 62 height 11
click at [468, 243] on link "View External Url" at bounding box center [468, 246] width 62 height 11
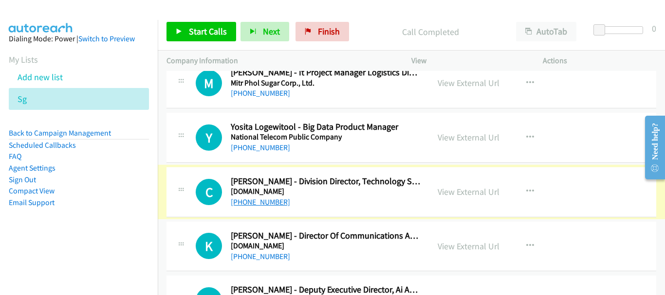
click at [272, 202] on link "[PHONE_NUMBER]" at bounding box center [260, 202] width 59 height 9
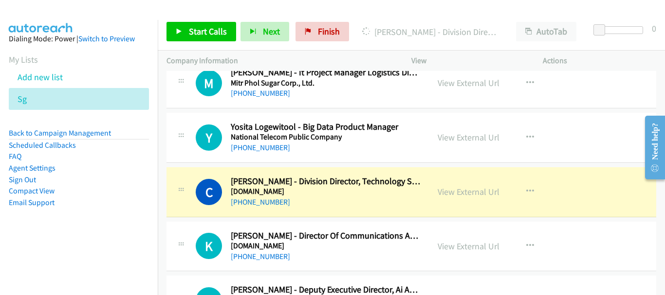
scroll to position [4252, 0]
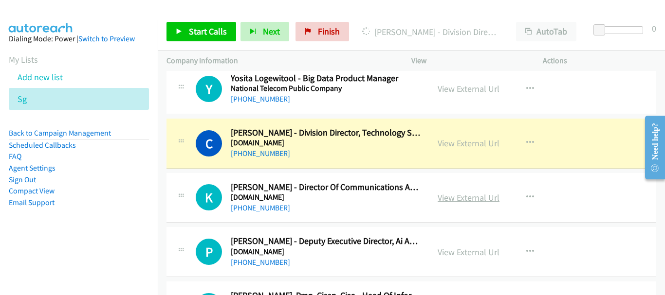
click at [470, 195] on link "View External Url" at bounding box center [468, 197] width 62 height 11
click at [469, 249] on link "View External Url" at bounding box center [468, 252] width 62 height 11
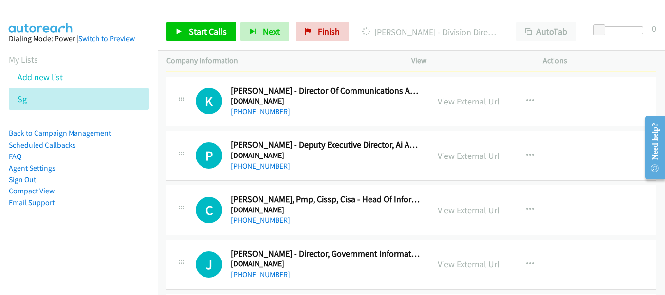
scroll to position [4349, 0]
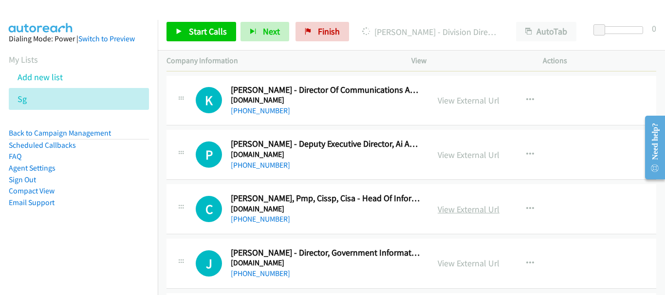
click at [468, 207] on link "View External Url" at bounding box center [468, 209] width 62 height 11
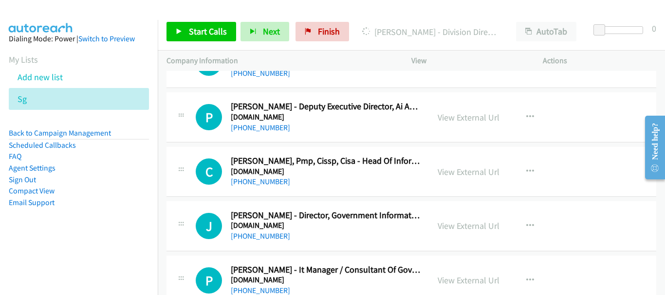
scroll to position [4398, 0]
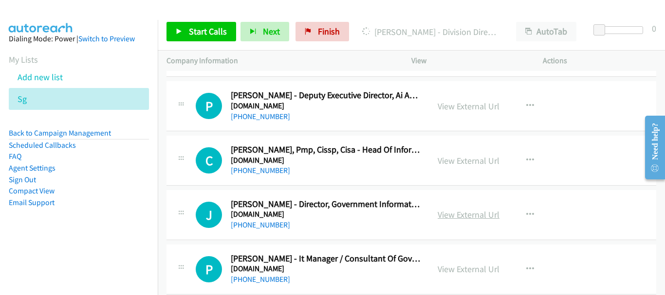
click at [458, 216] on link "View External Url" at bounding box center [468, 214] width 62 height 11
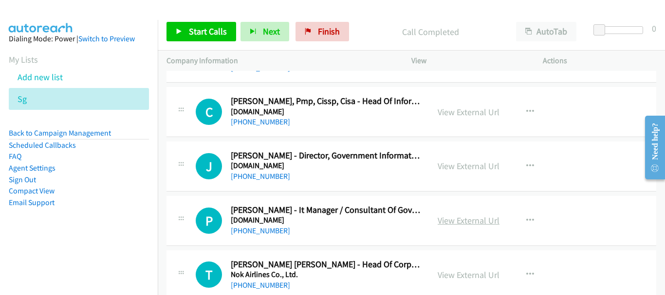
click at [489, 224] on link "View External Url" at bounding box center [468, 220] width 62 height 11
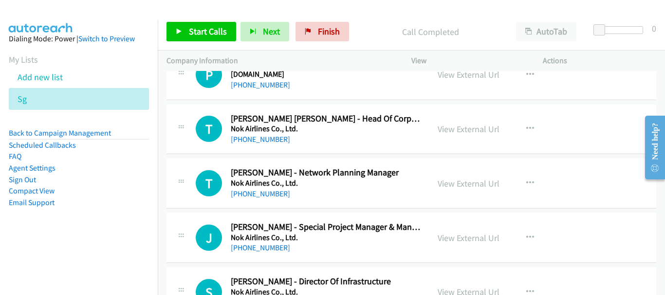
scroll to position [4641, 0]
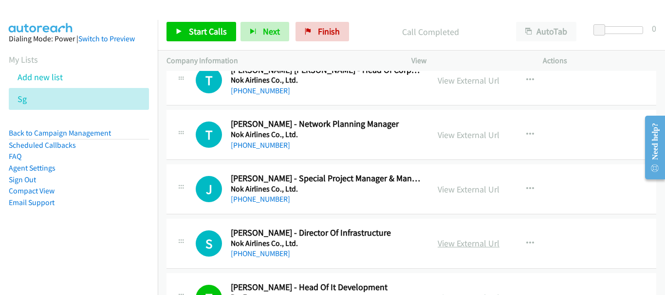
click at [439, 244] on link "View External Url" at bounding box center [468, 243] width 62 height 11
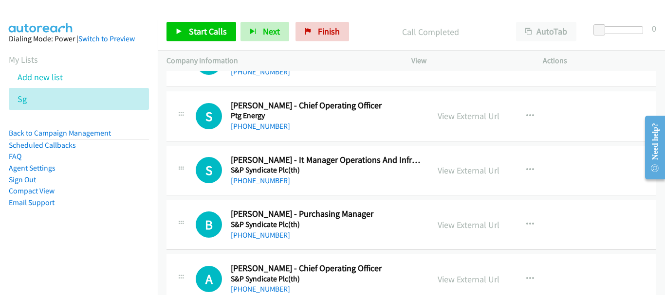
scroll to position [5439, 0]
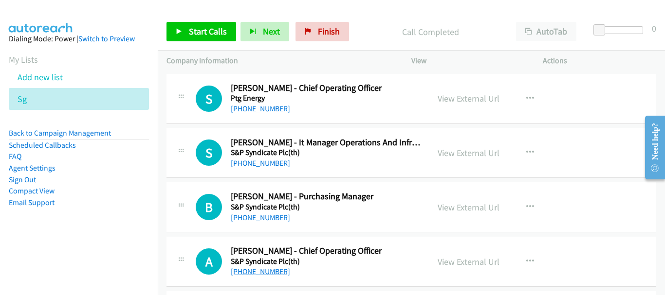
click at [267, 271] on link "[PHONE_NUMBER]" at bounding box center [260, 271] width 59 height 9
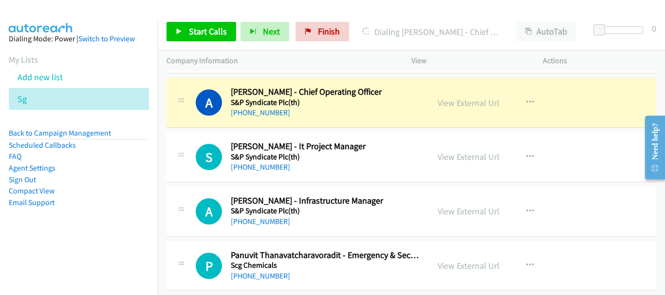
scroll to position [5605, 0]
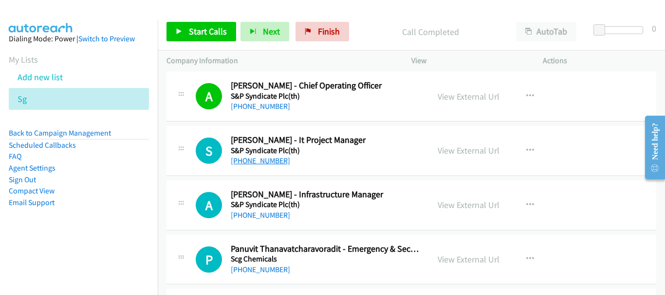
click at [269, 161] on link "[PHONE_NUMBER]" at bounding box center [260, 160] width 59 height 9
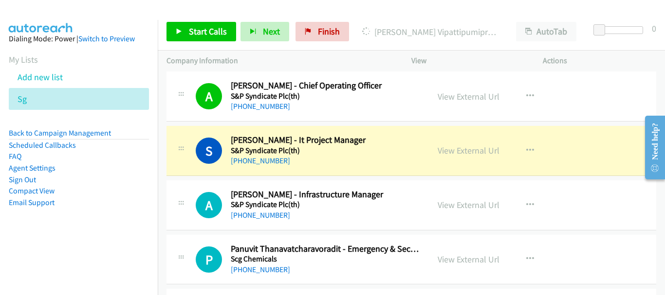
scroll to position [5653, 0]
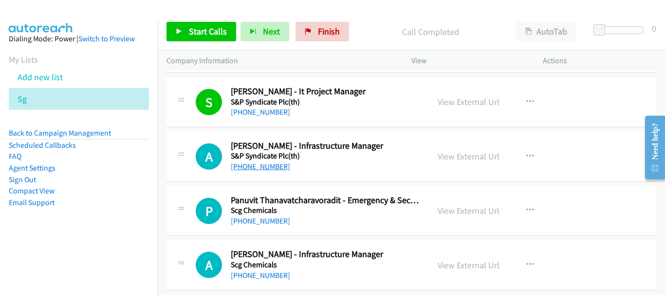
click at [257, 167] on link "[PHONE_NUMBER]" at bounding box center [260, 166] width 59 height 9
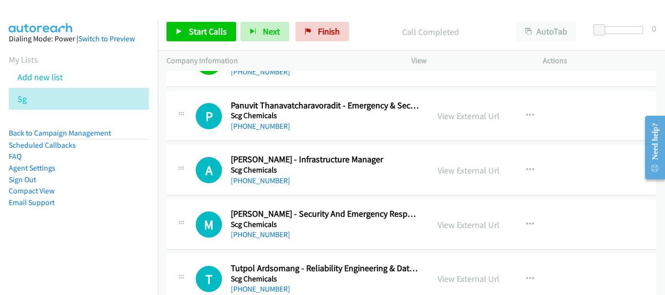
scroll to position [5750, 0]
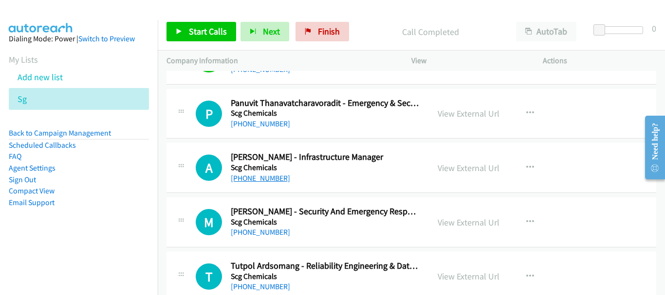
click at [250, 175] on link "[PHONE_NUMBER]" at bounding box center [260, 178] width 59 height 9
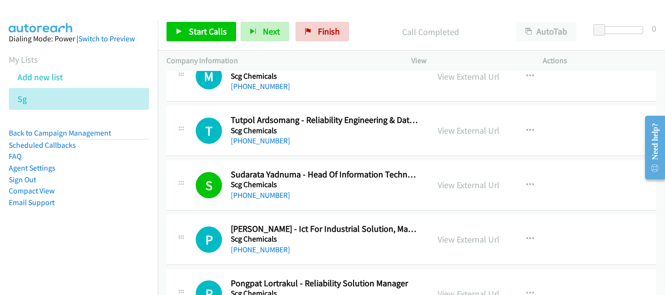
scroll to position [5945, 0]
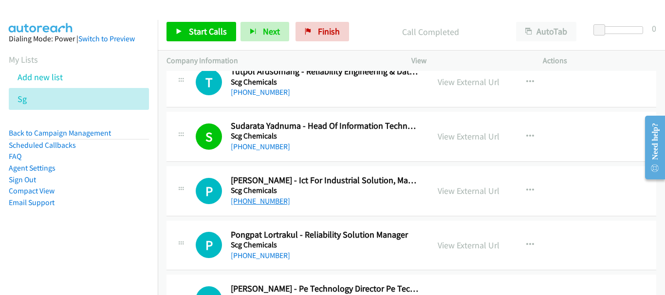
click at [248, 202] on link "[PHONE_NUMBER]" at bounding box center [260, 201] width 59 height 9
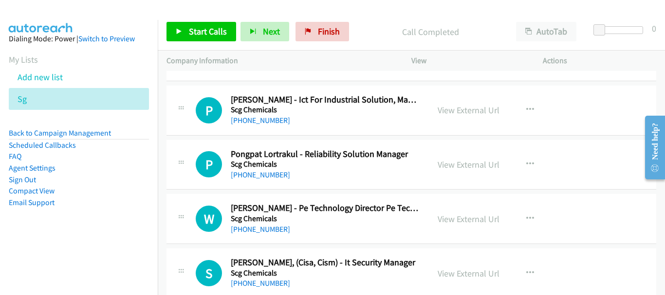
scroll to position [6042, 0]
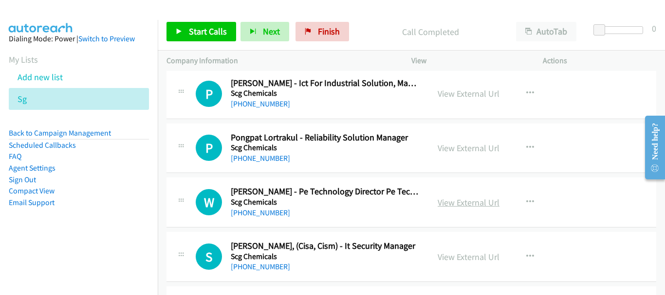
click at [451, 202] on link "View External Url" at bounding box center [468, 202] width 62 height 11
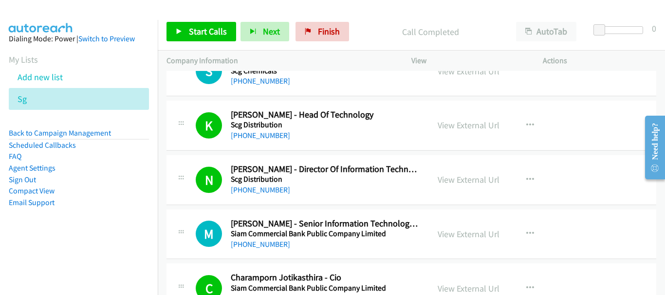
scroll to position [6237, 0]
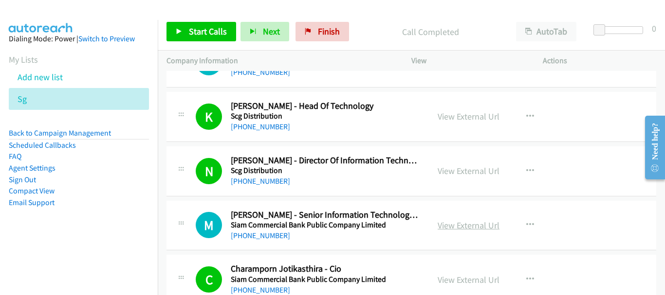
click at [477, 222] on link "View External Url" at bounding box center [468, 225] width 62 height 11
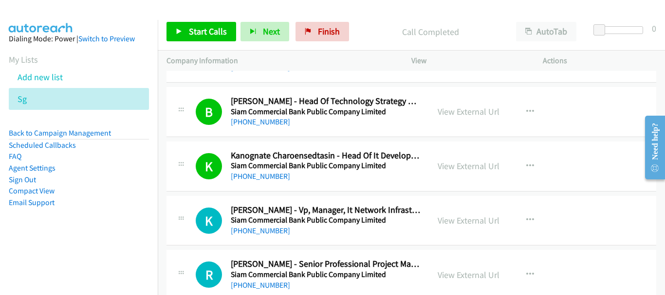
scroll to position [6529, 0]
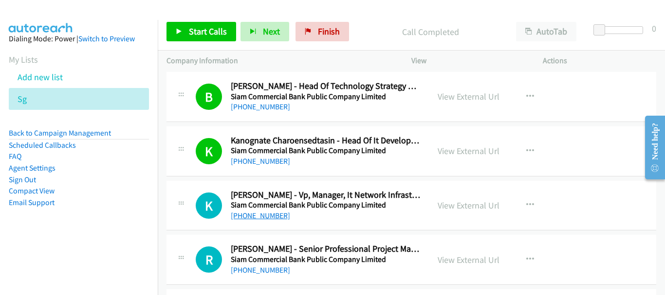
click at [262, 219] on link "[PHONE_NUMBER]" at bounding box center [260, 215] width 59 height 9
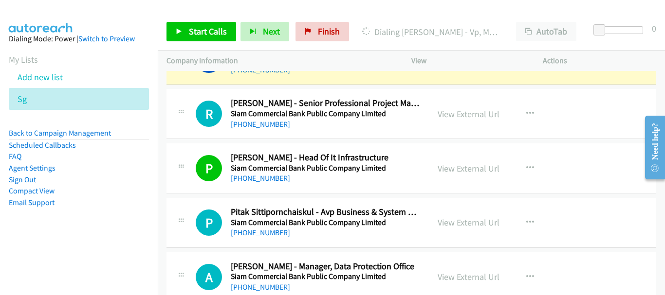
scroll to position [6724, 0]
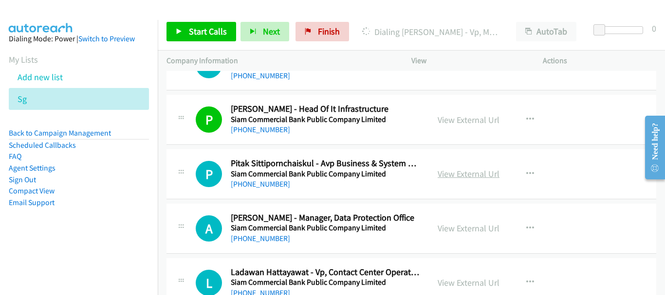
click at [458, 173] on link "View External Url" at bounding box center [468, 173] width 62 height 11
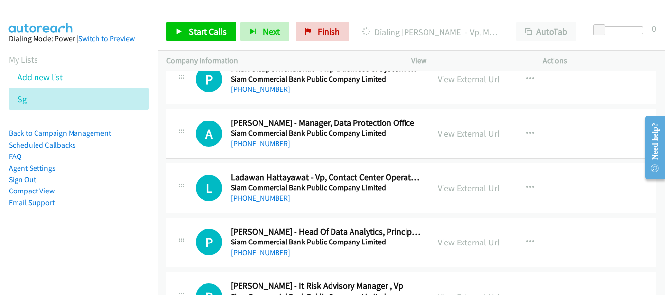
scroll to position [6821, 0]
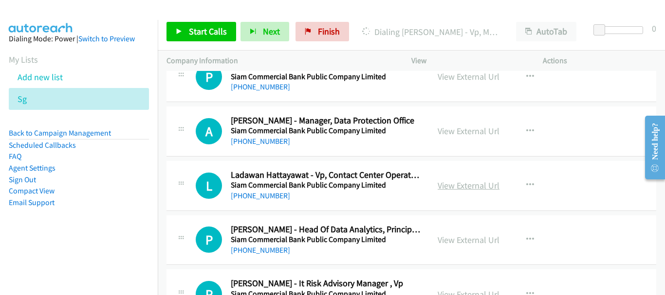
click at [472, 183] on link "View External Url" at bounding box center [468, 185] width 62 height 11
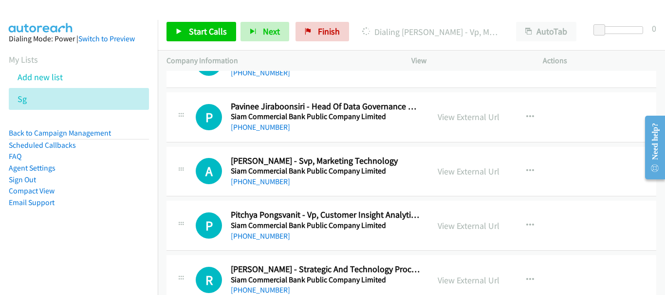
scroll to position [7259, 0]
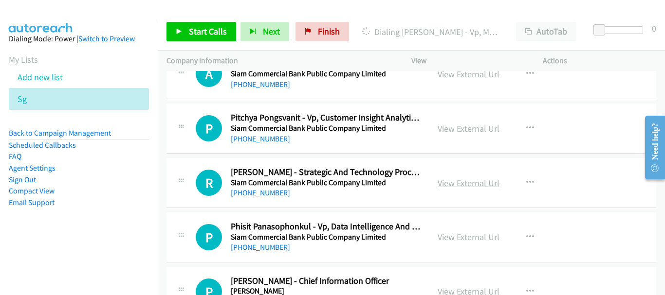
click at [449, 181] on link "View External Url" at bounding box center [468, 183] width 62 height 11
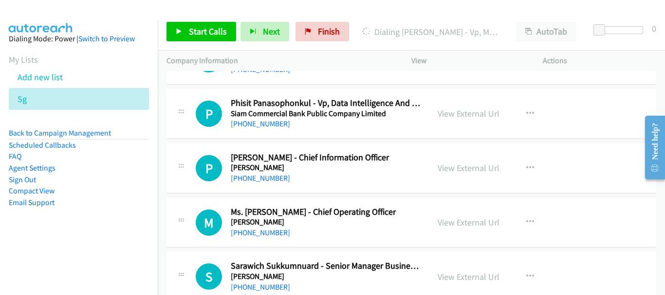
scroll to position [7405, 0]
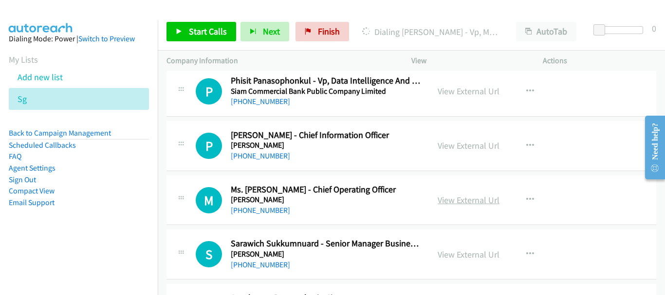
click at [450, 201] on link "View External Url" at bounding box center [468, 200] width 62 height 11
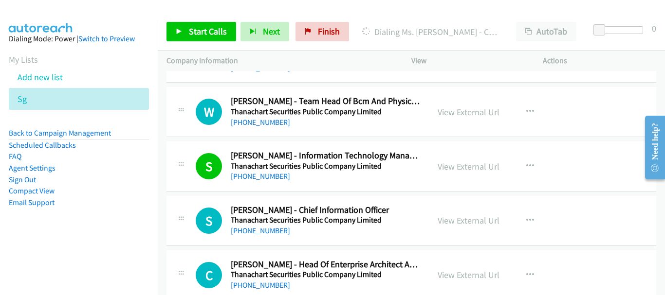
scroll to position [7891, 0]
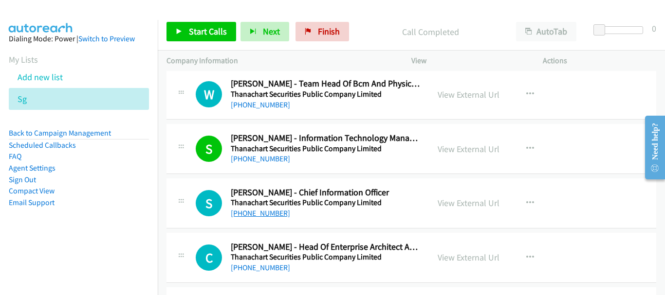
click at [262, 215] on link "[PHONE_NUMBER]" at bounding box center [260, 213] width 59 height 9
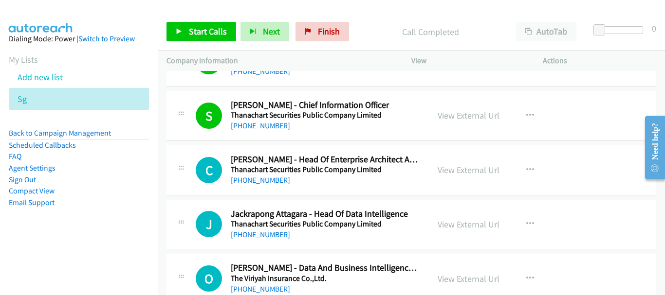
scroll to position [7988, 0]
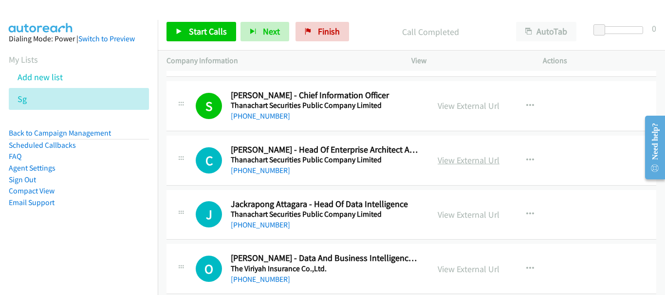
click at [451, 162] on link "View External Url" at bounding box center [468, 160] width 62 height 11
click at [251, 166] on link "[PHONE_NUMBER]" at bounding box center [260, 170] width 59 height 9
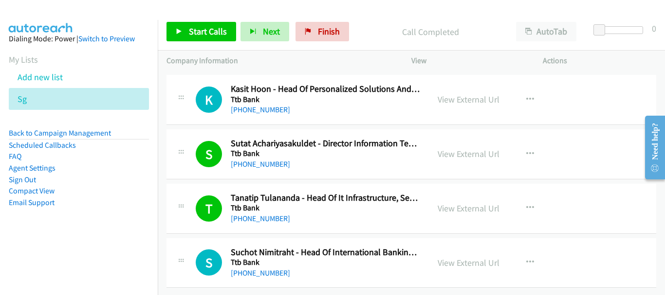
scroll to position [8497, 0]
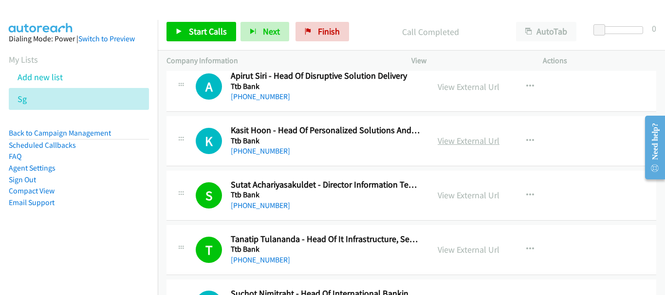
click at [490, 146] on link "View External Url" at bounding box center [468, 140] width 62 height 11
